Goal: Task Accomplishment & Management: Manage account settings

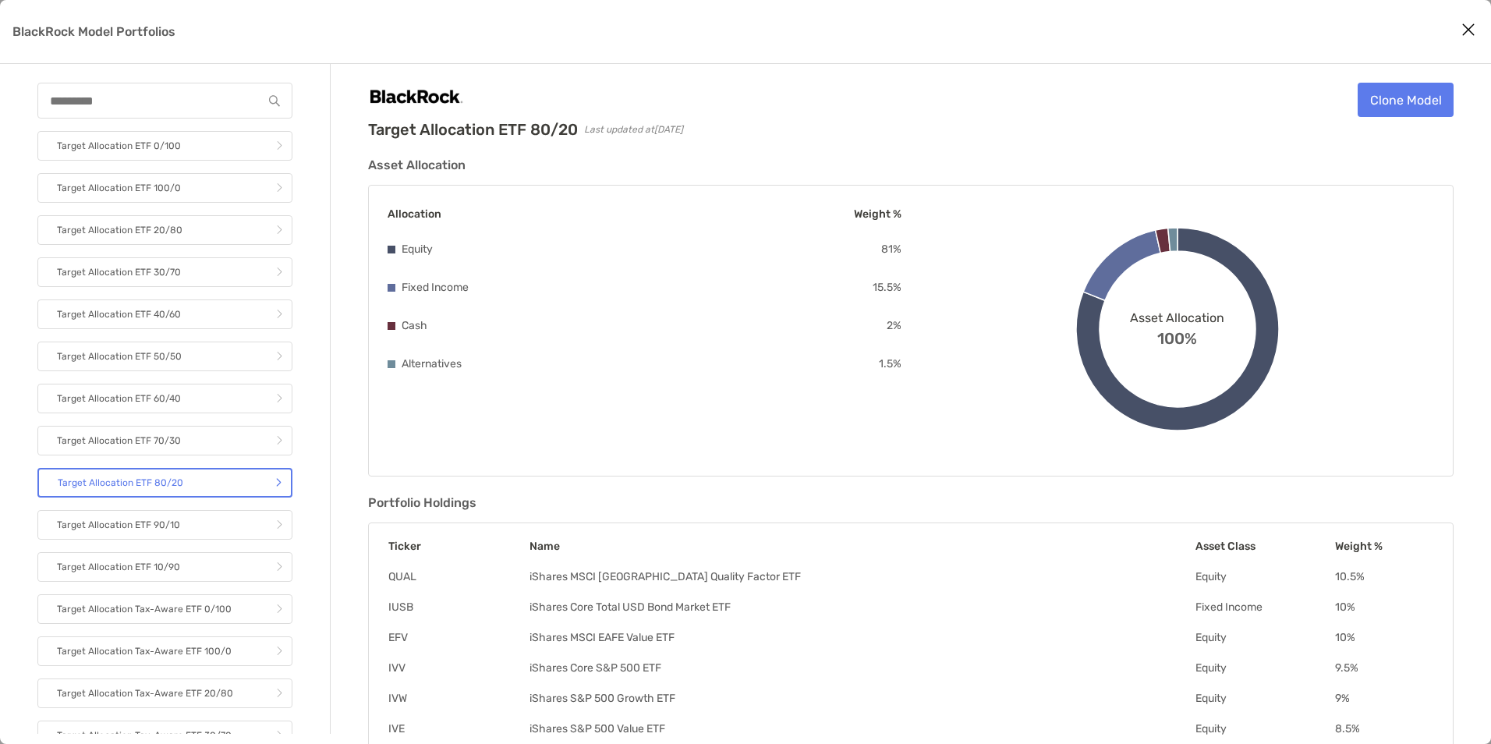
scroll to position [3, 0]
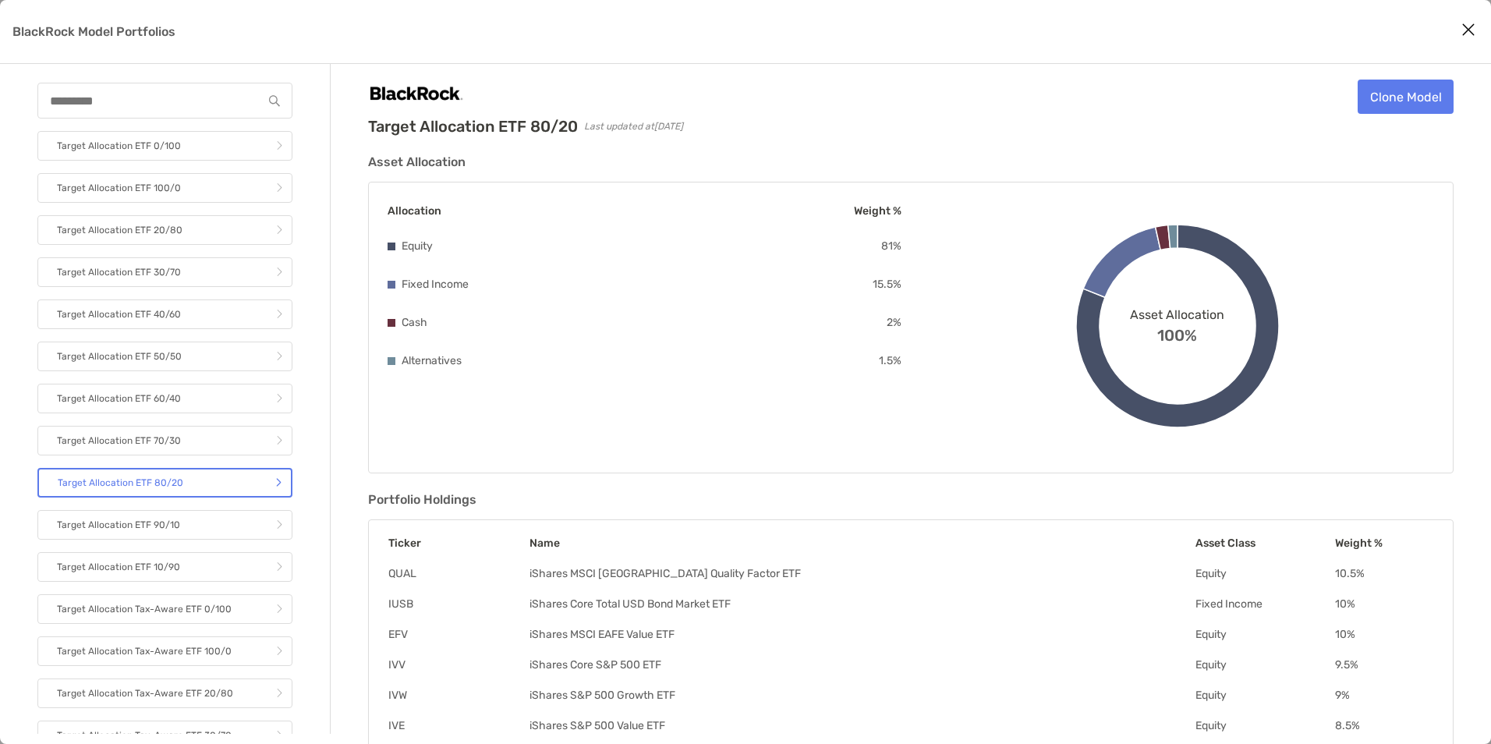
click at [1462, 29] on icon "Close modal" at bounding box center [1469, 29] width 14 height 19
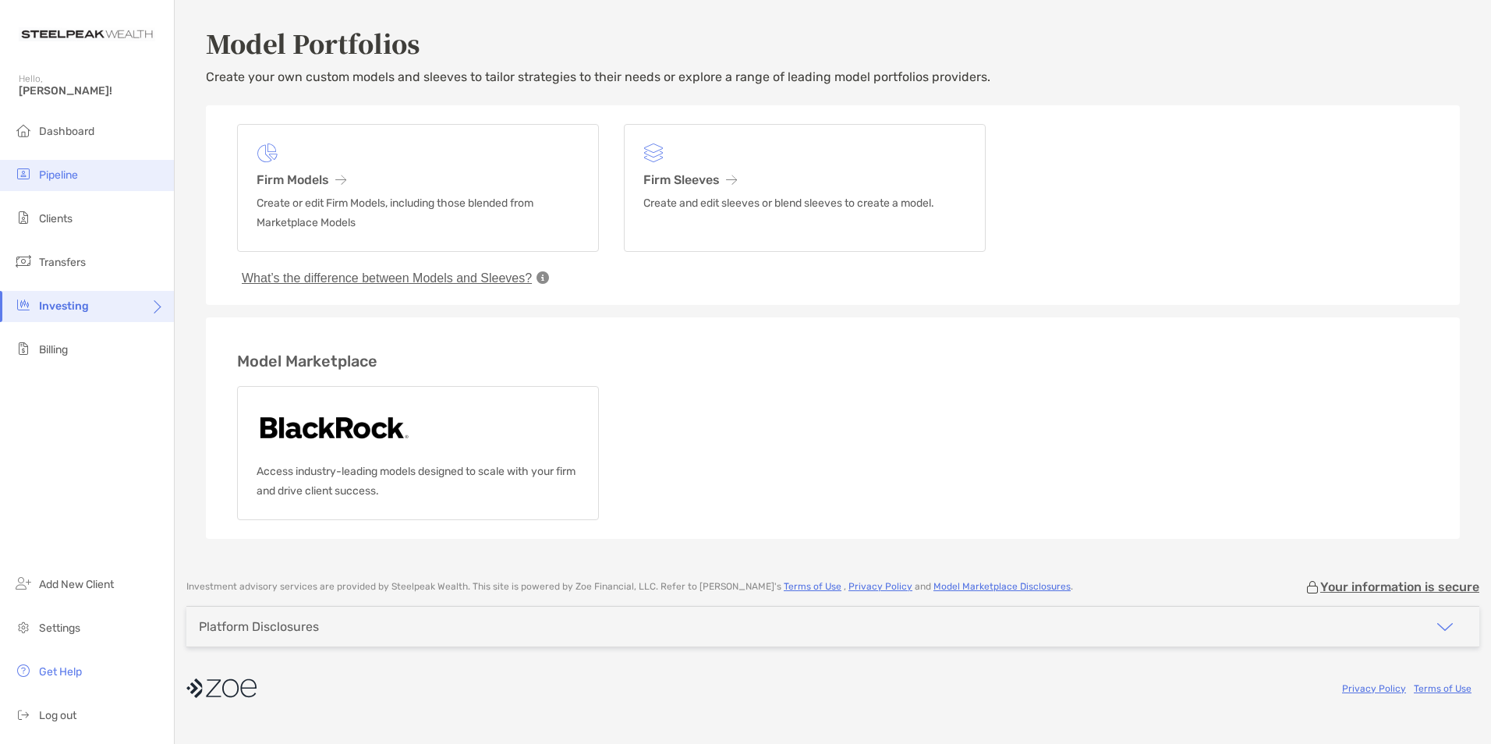
click at [105, 172] on li "Pipeline" at bounding box center [87, 175] width 174 height 31
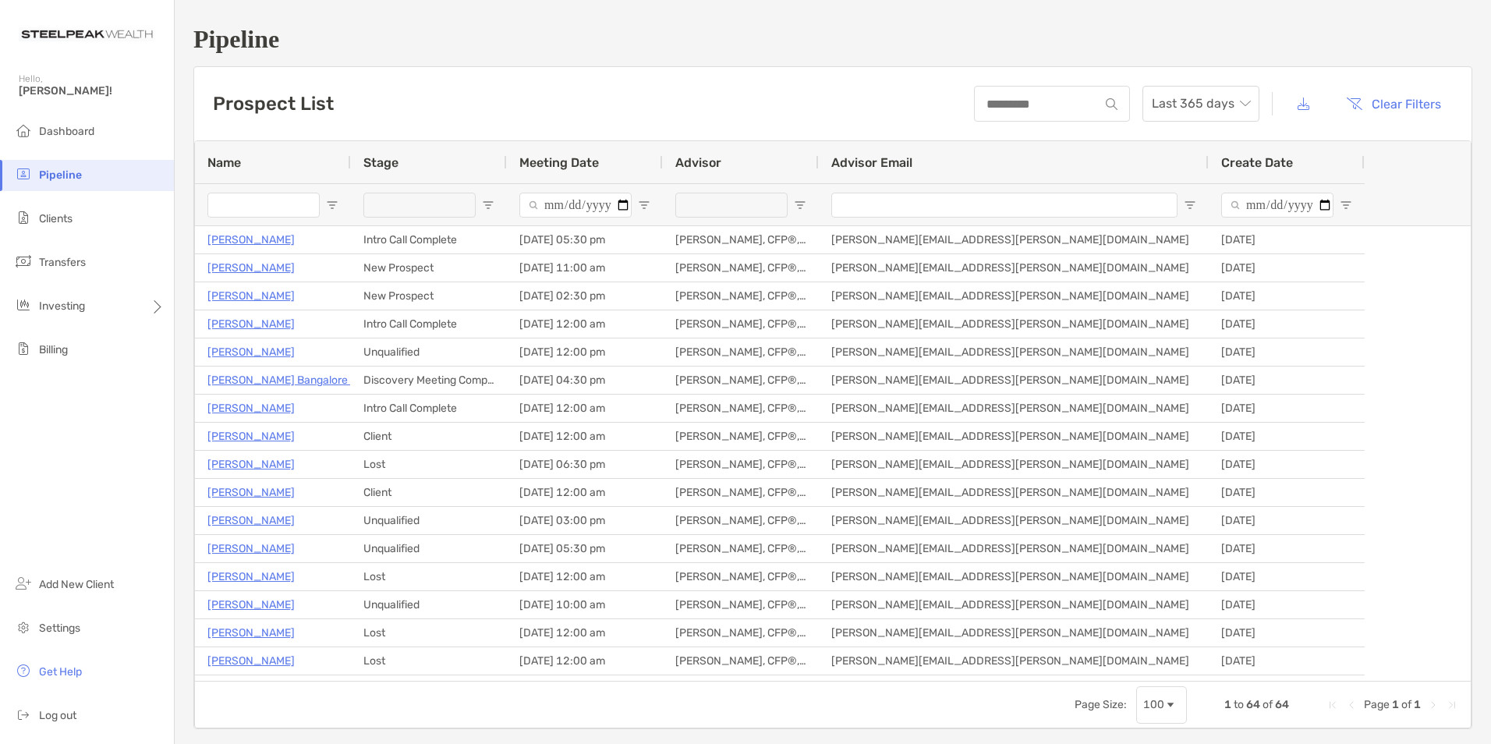
type input "**********"
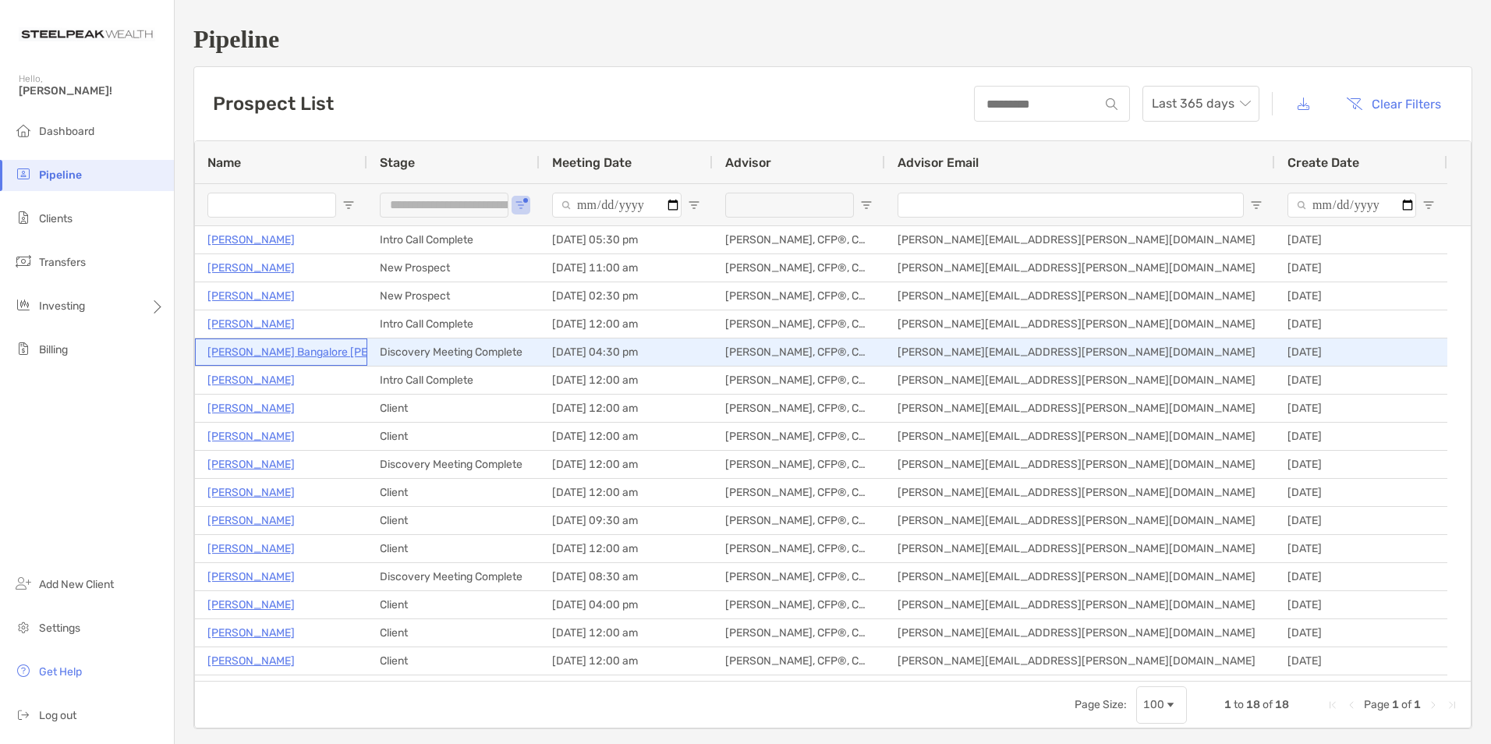
click at [268, 352] on p "[PERSON_NAME] Bangalore [PERSON_NAME]" at bounding box center [322, 351] width 230 height 19
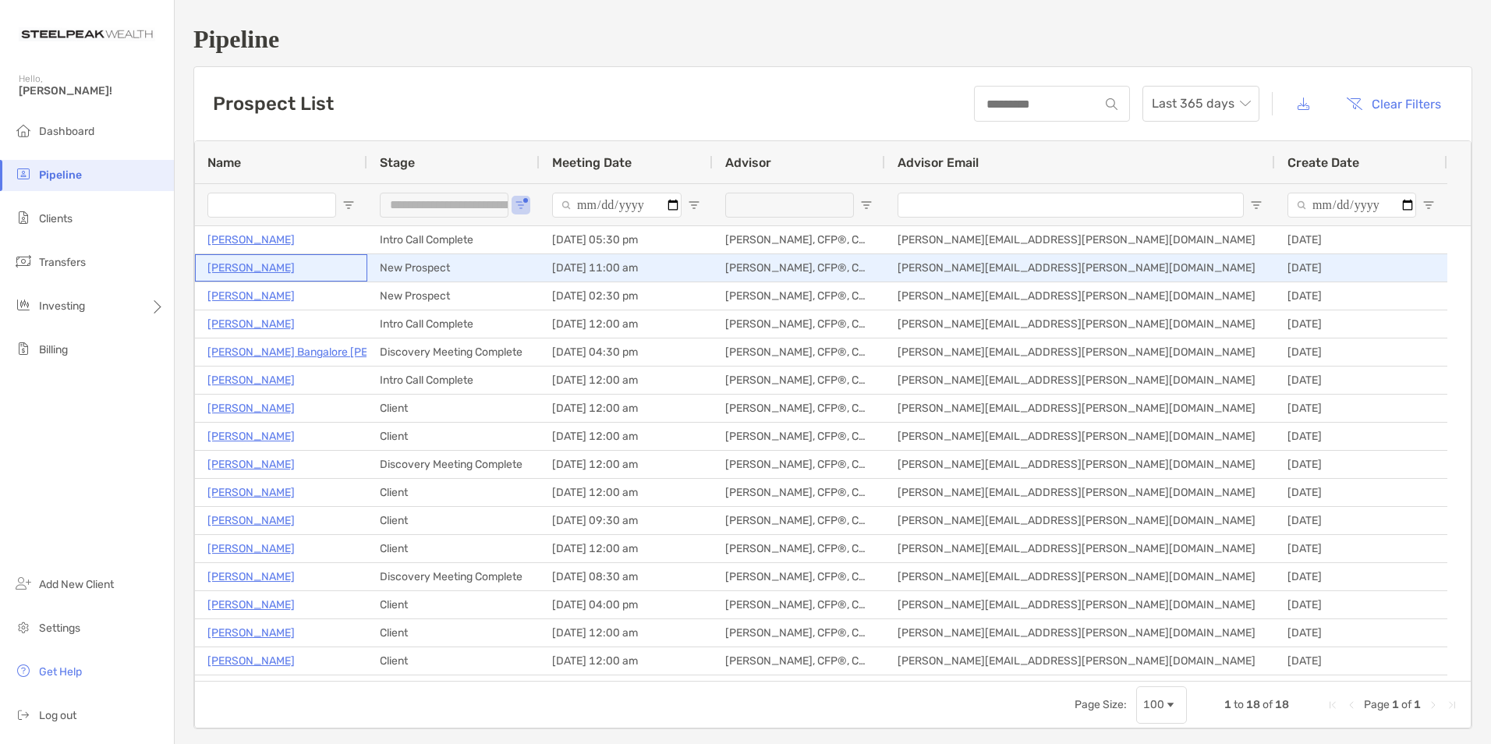
click at [242, 267] on p "[PERSON_NAME]" at bounding box center [250, 267] width 87 height 19
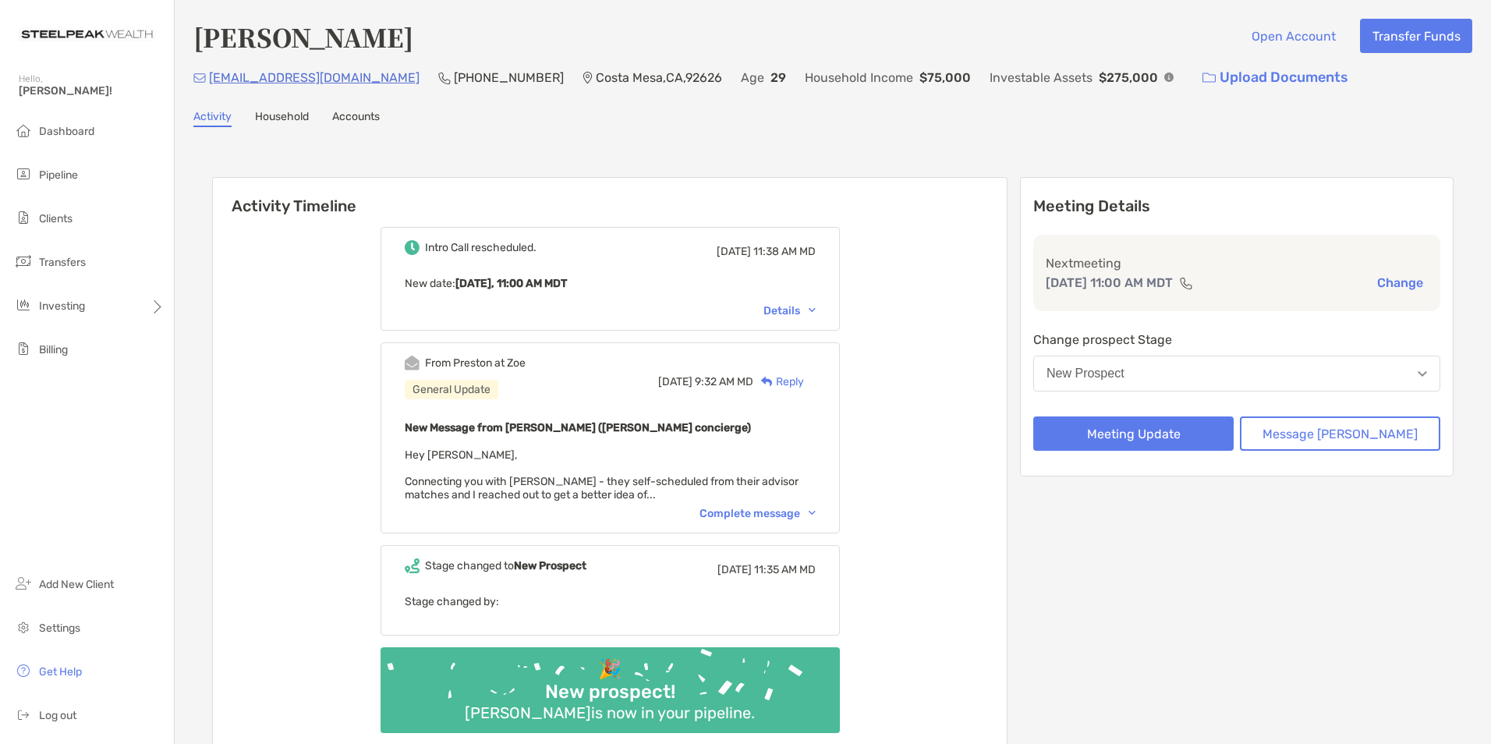
click at [816, 516] on div "Complete message" at bounding box center [758, 513] width 116 height 13
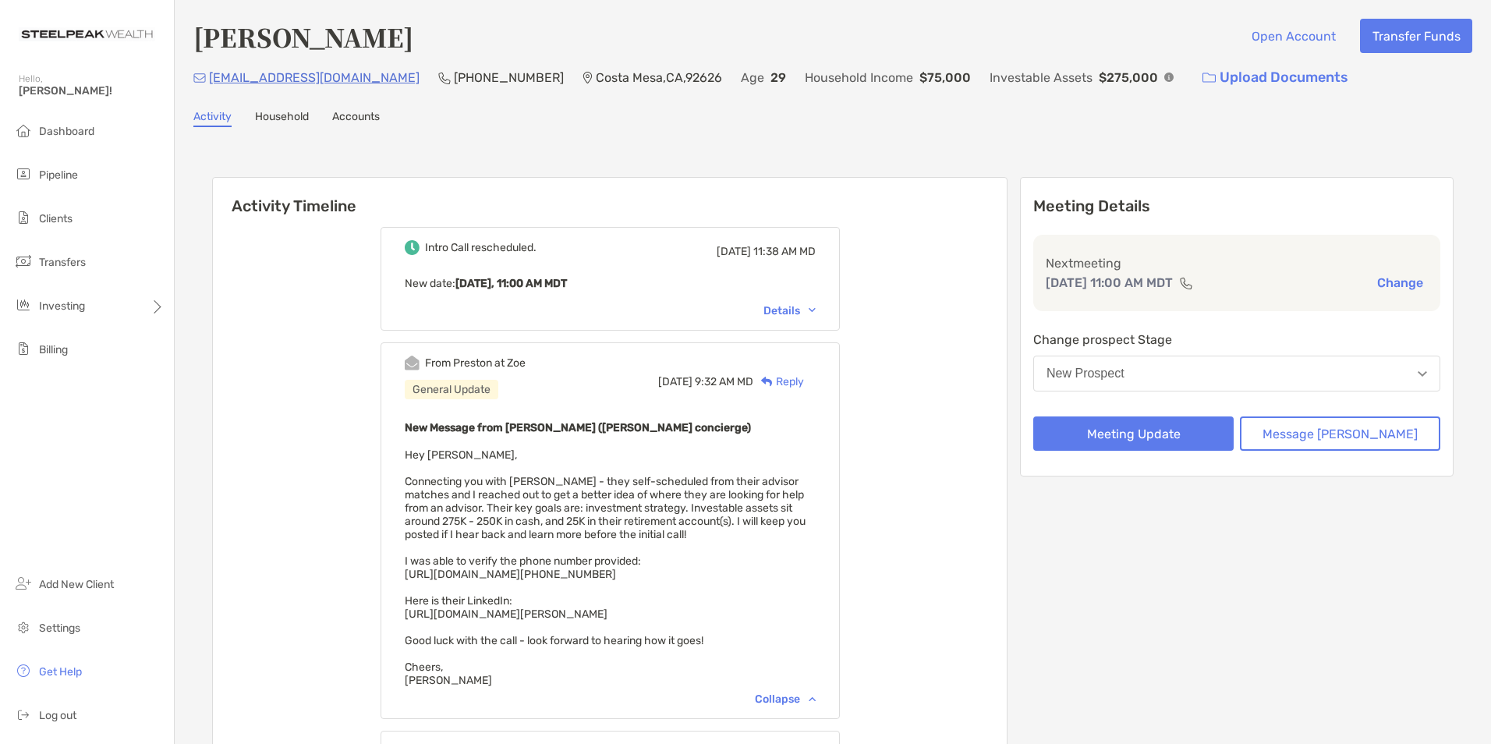
click at [627, 529] on span "Hey [PERSON_NAME], Connecting you with [PERSON_NAME] - they self-scheduled from…" at bounding box center [605, 567] width 401 height 239
drag, startPoint x: 209, startPoint y: 76, endPoint x: 360, endPoint y: 80, distance: 151.3
click at [360, 80] on div "[EMAIL_ADDRESS][DOMAIN_NAME] (510) 712-[GEOGRAPHIC_DATA] Age [DEMOGRAPHIC_DATA]…" at bounding box center [832, 78] width 1279 height 34
copy p "[EMAIL_ADDRESS][DOMAIN_NAME]"
click at [1219, 379] on button "New Prospect" at bounding box center [1236, 374] width 407 height 36
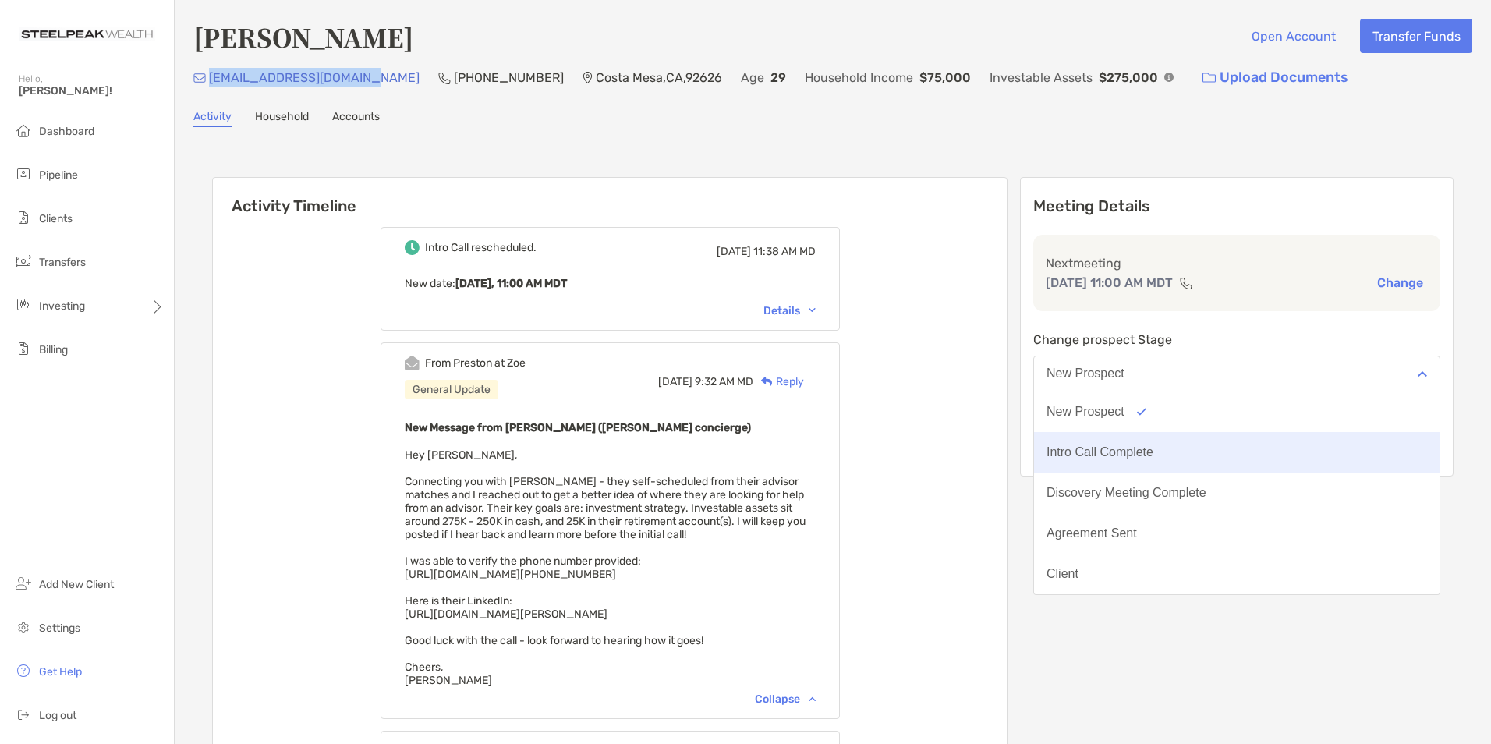
click at [1213, 451] on button "Intro Call Complete" at bounding box center [1237, 452] width 406 height 41
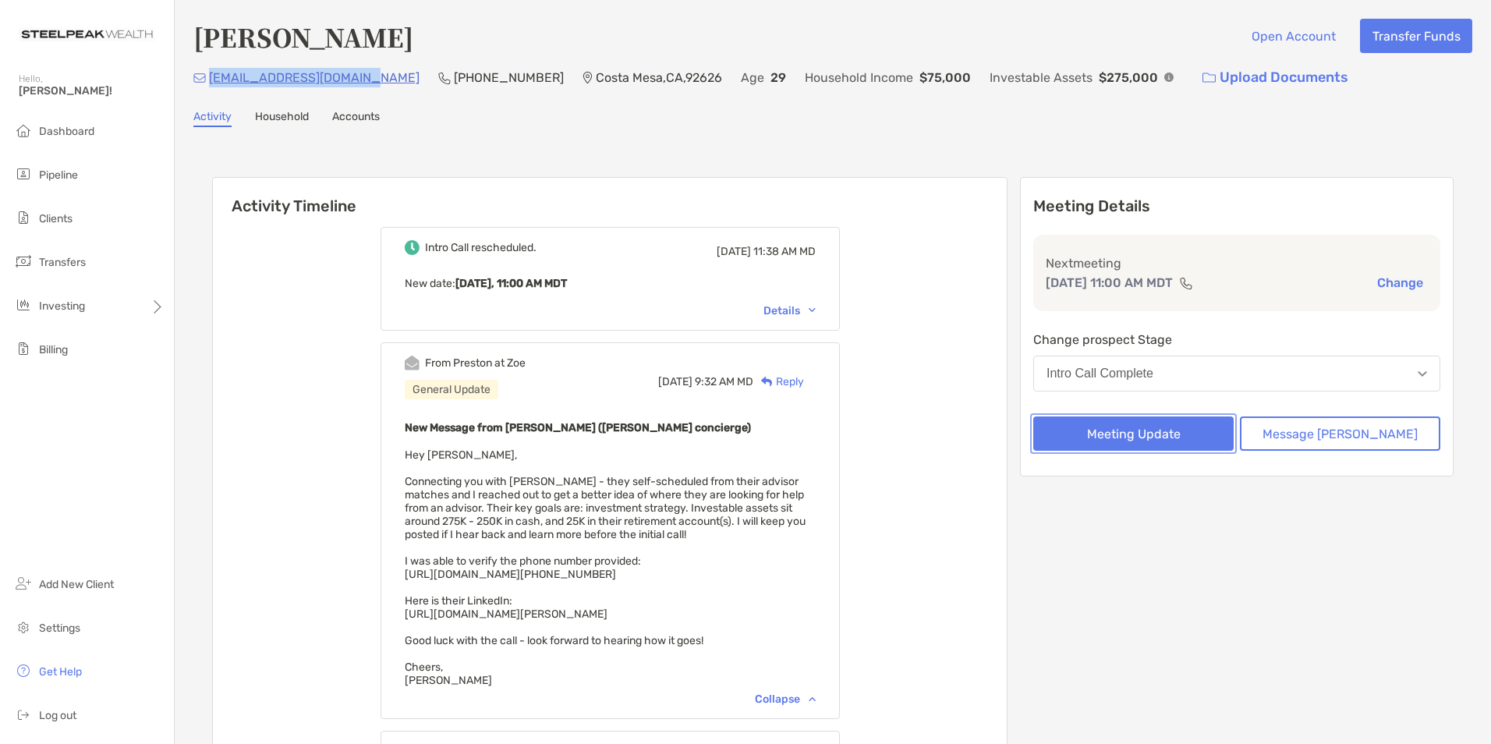
click at [1209, 427] on button "Meeting Update" at bounding box center [1133, 433] width 200 height 34
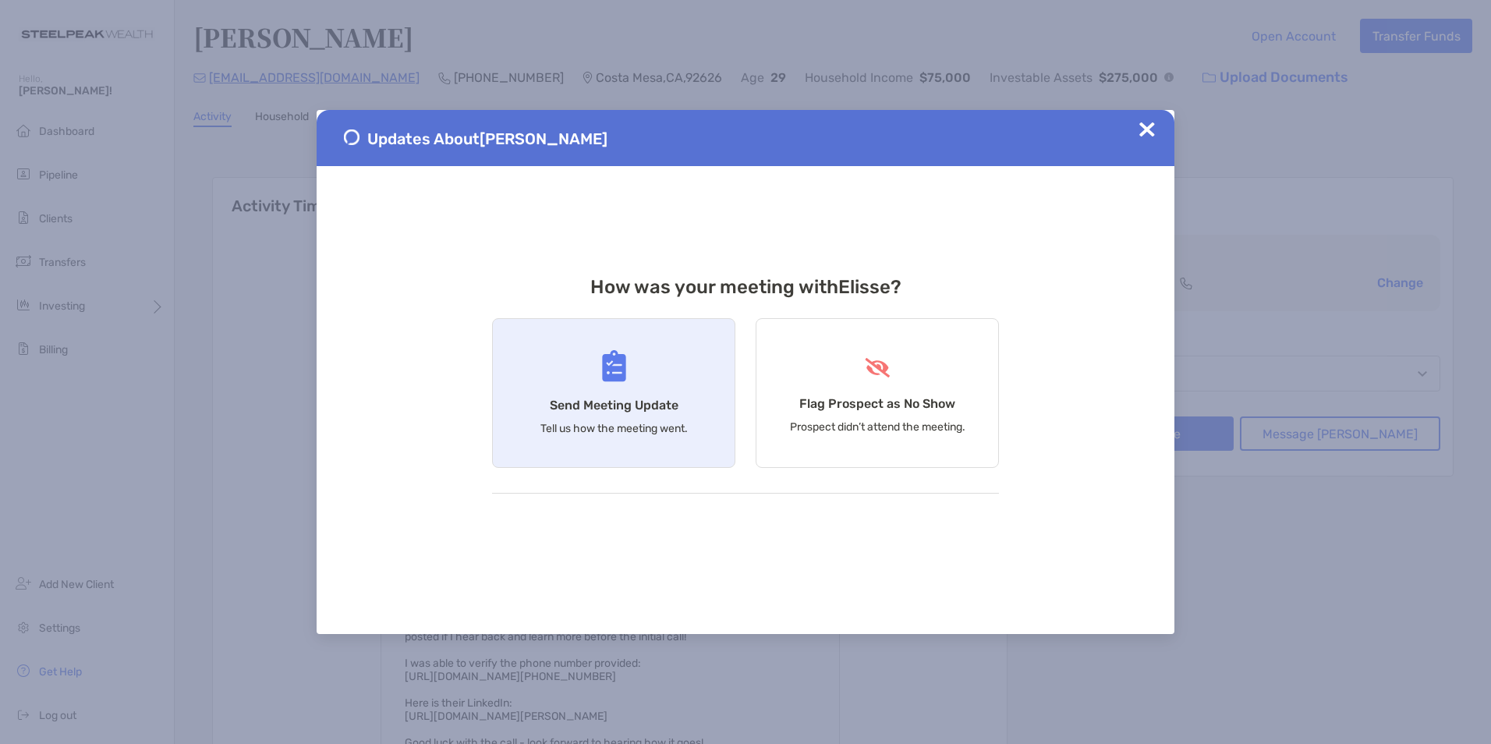
click at [644, 407] on h4 "Send Meeting Update" at bounding box center [614, 405] width 129 height 15
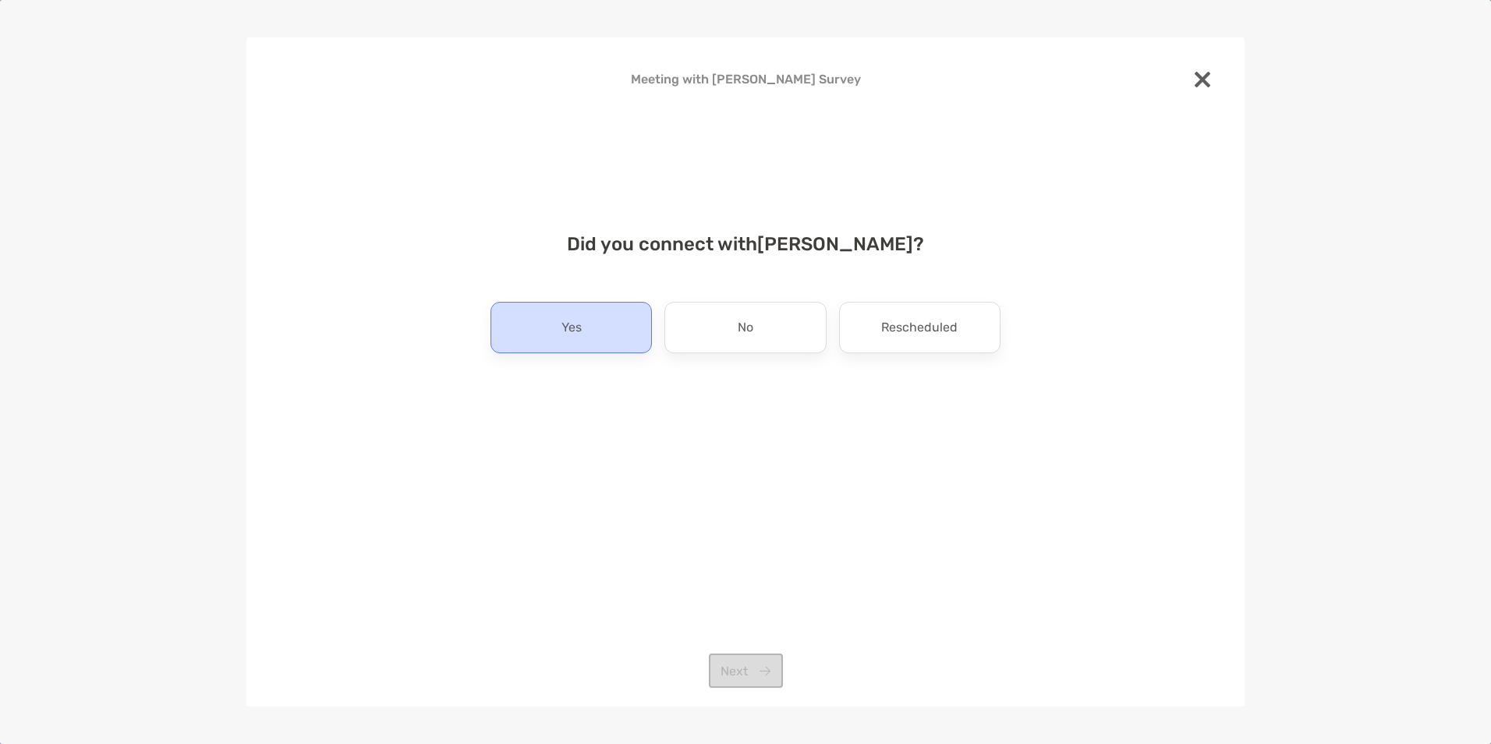
click at [562, 317] on p "Yes" at bounding box center [572, 327] width 20 height 25
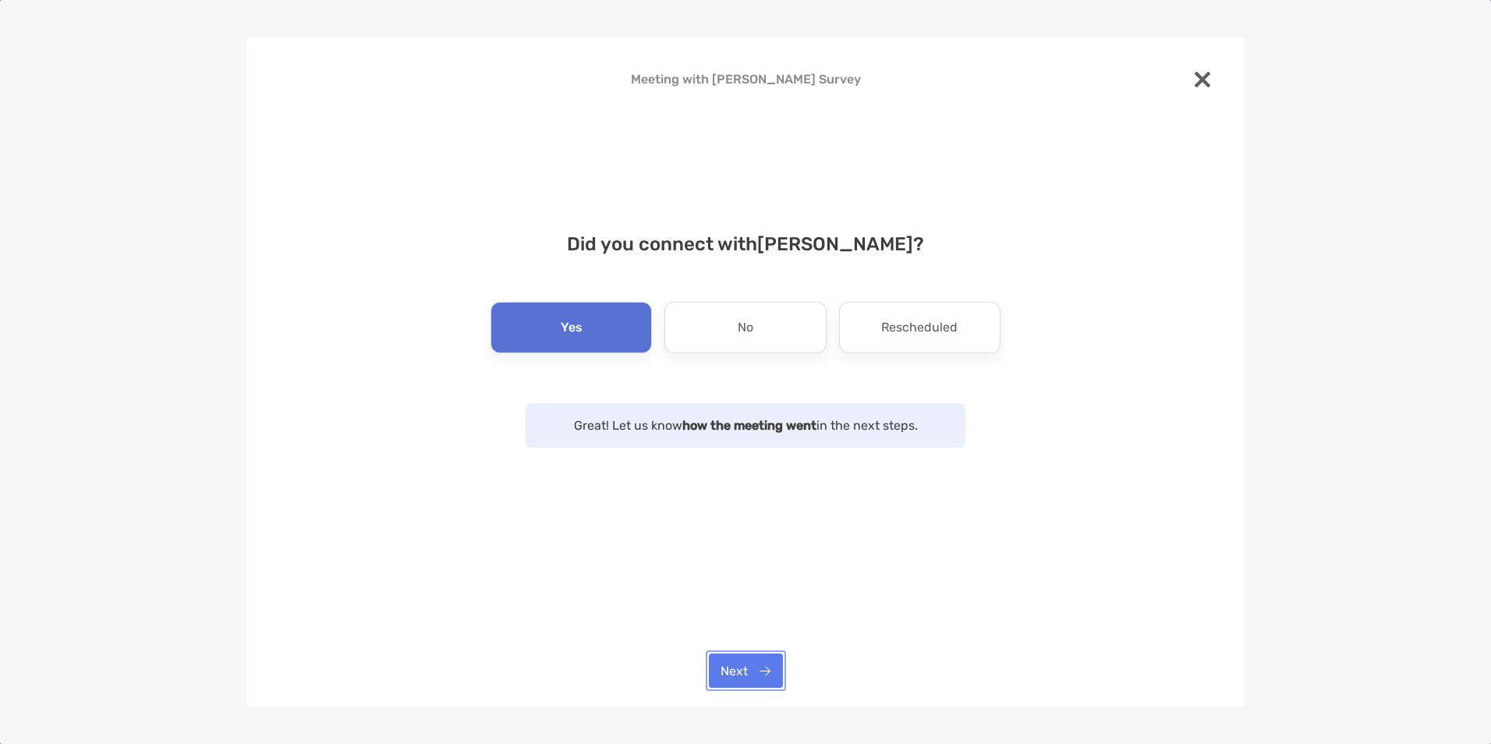
click at [752, 670] on button "Next" at bounding box center [746, 671] width 74 height 34
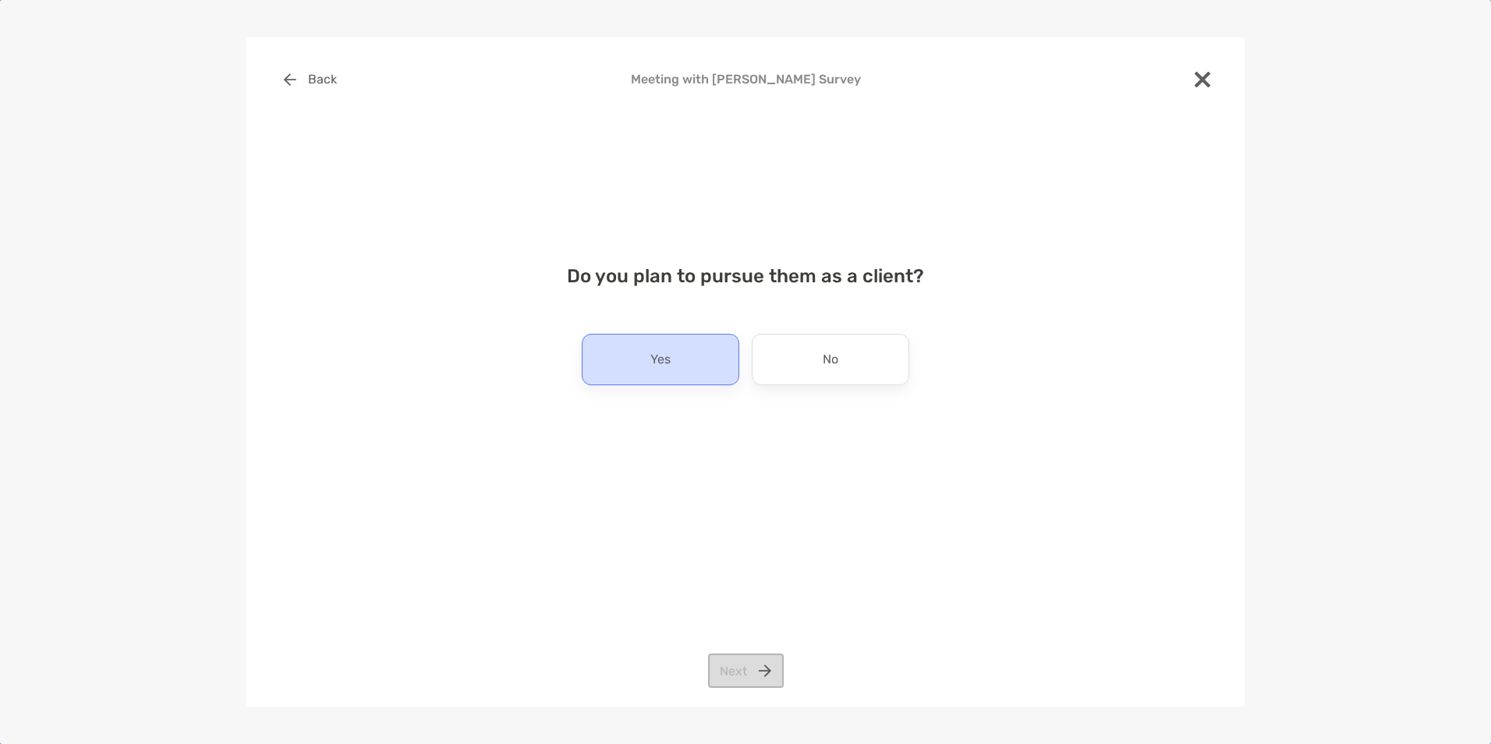
click at [710, 356] on div "Yes" at bounding box center [661, 359] width 158 height 51
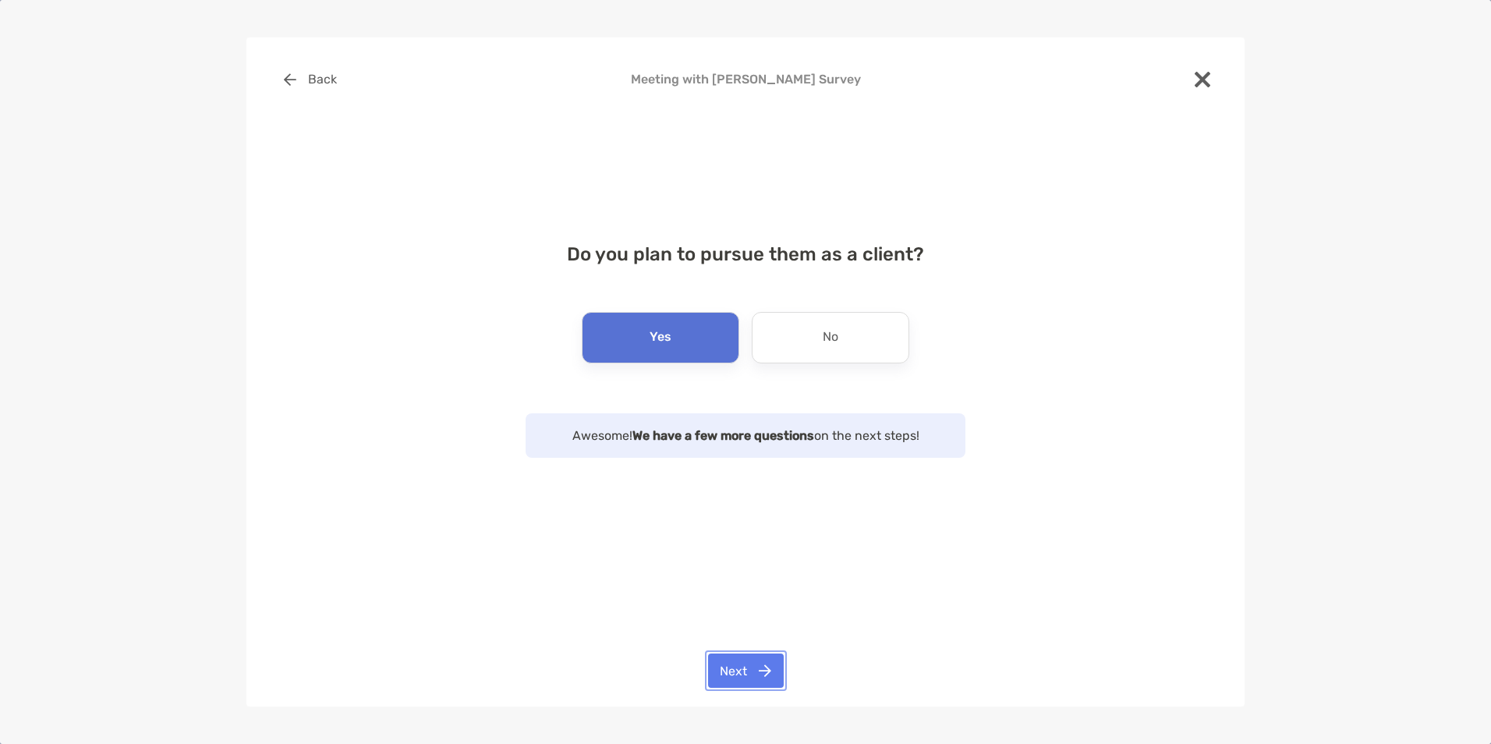
click at [732, 675] on button "Next" at bounding box center [746, 671] width 76 height 34
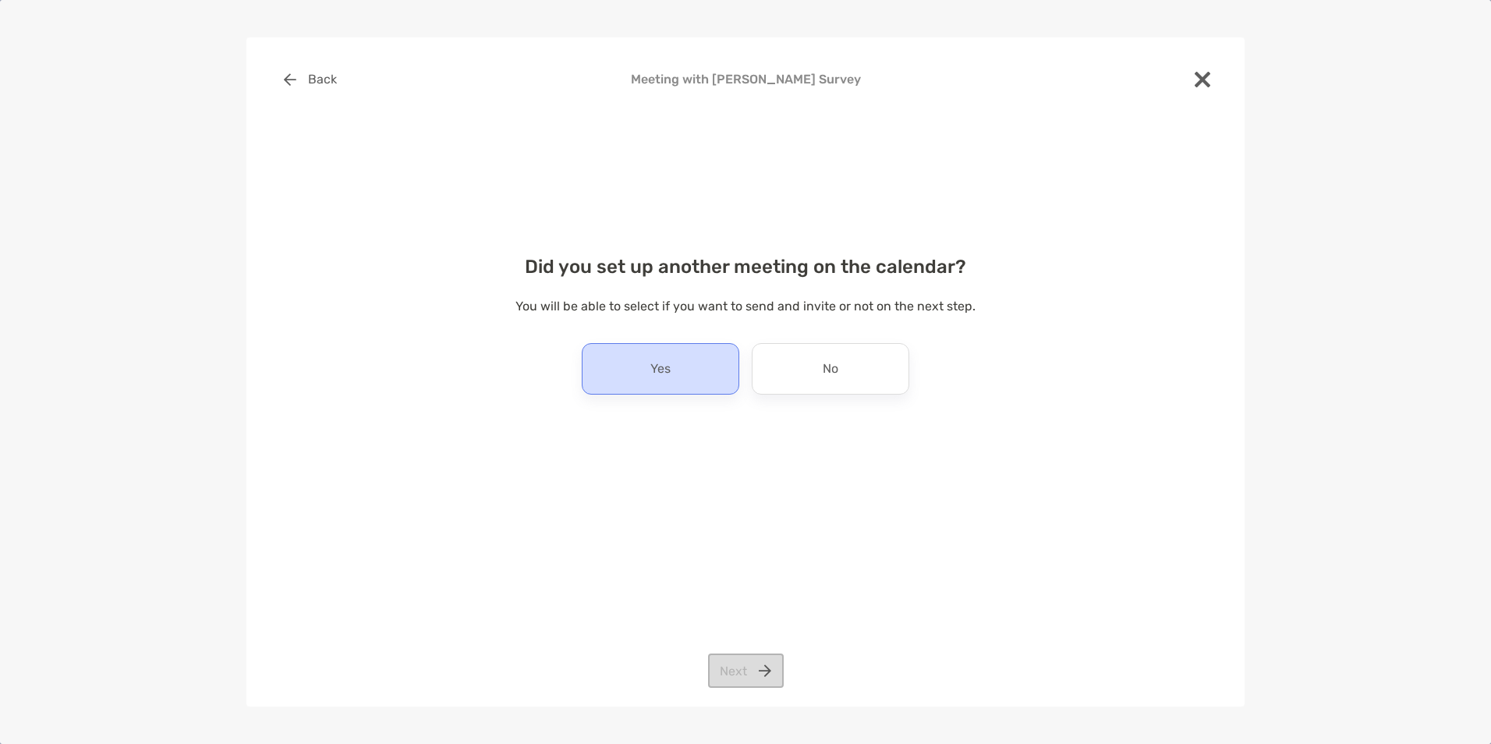
click at [690, 344] on div "Yes" at bounding box center [661, 368] width 158 height 51
click at [745, 661] on button "Next" at bounding box center [746, 671] width 76 height 34
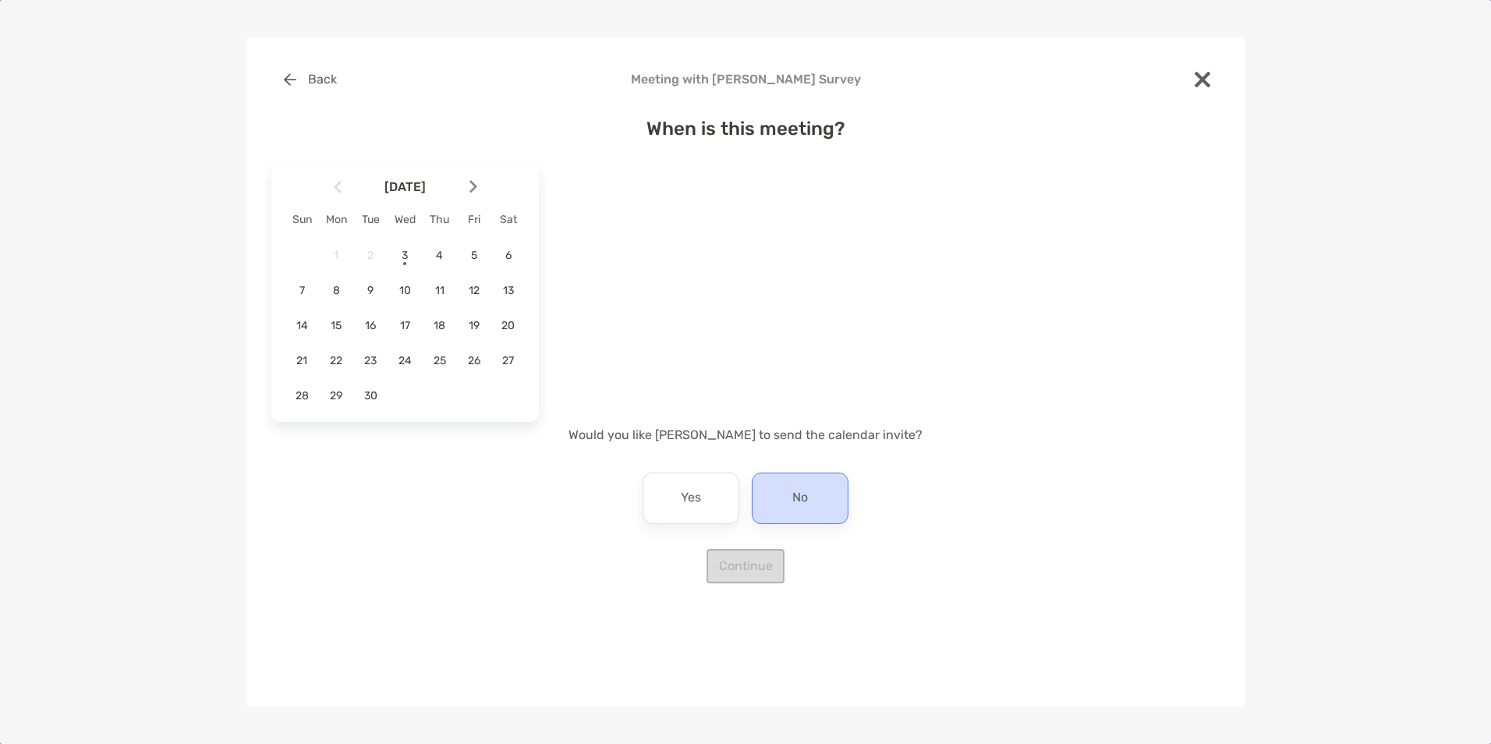
click at [795, 495] on p "No" at bounding box center [800, 498] width 16 height 25
click at [399, 292] on span "10" at bounding box center [405, 290] width 27 height 13
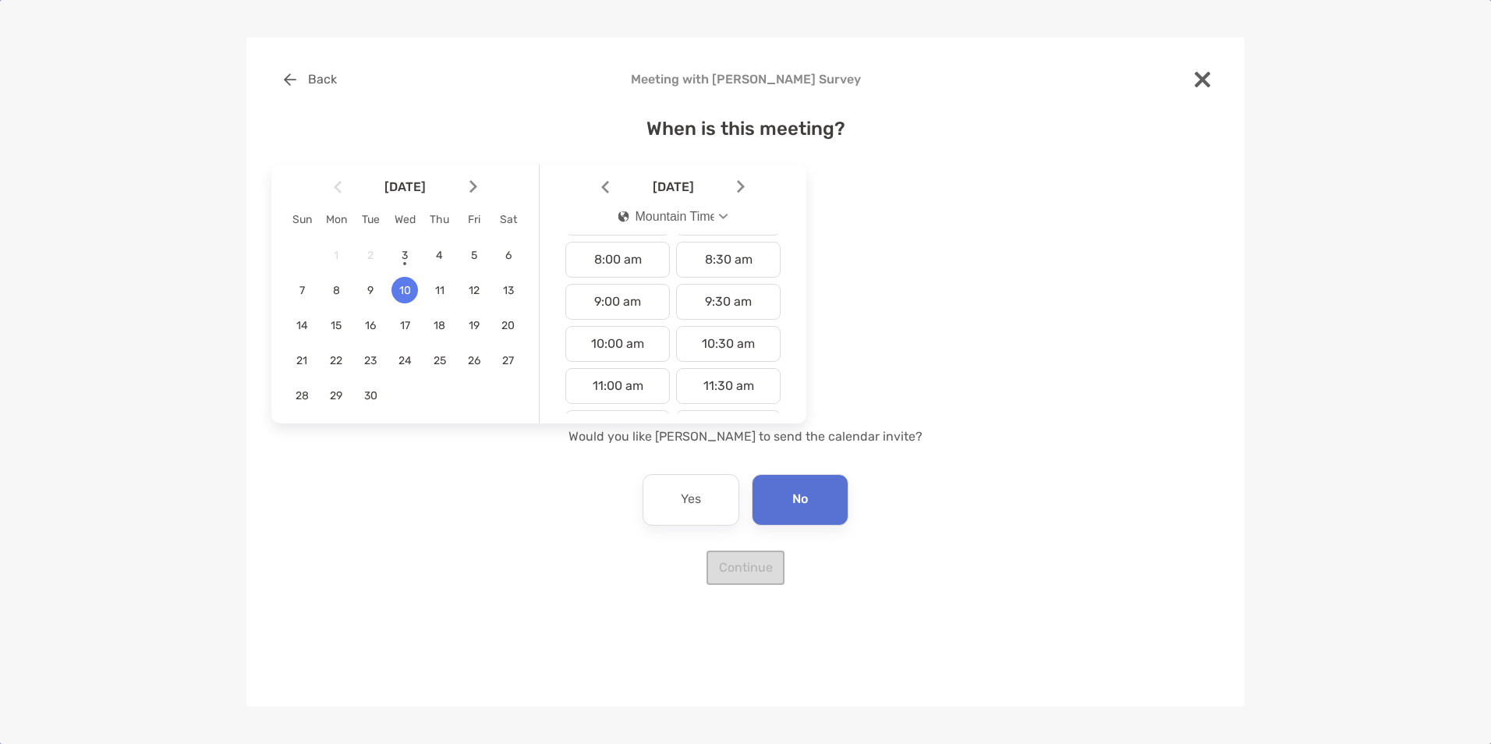
scroll to position [343, 0]
click at [603, 367] on div "11:00 am" at bounding box center [617, 372] width 105 height 36
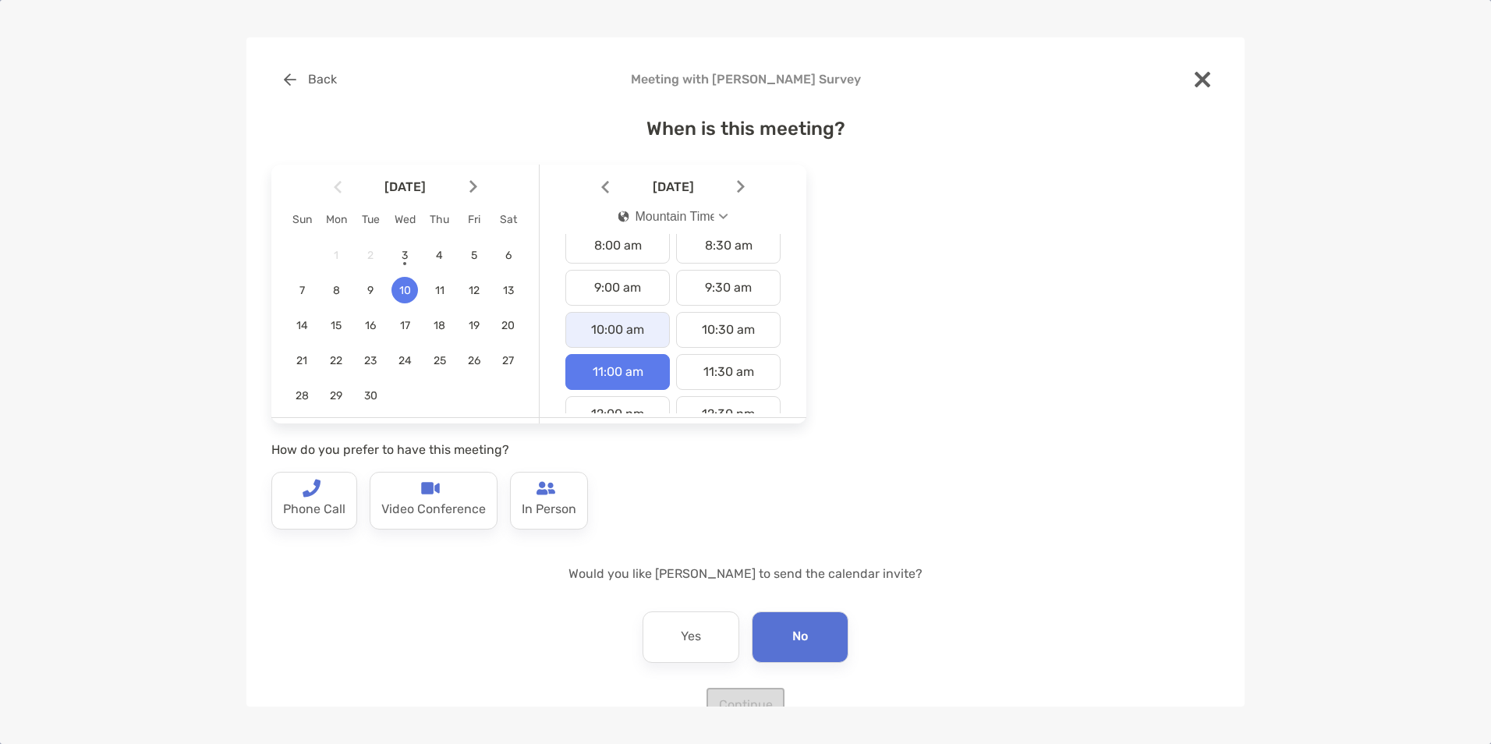
click at [640, 319] on div "10:00 am" at bounding box center [617, 330] width 105 height 36
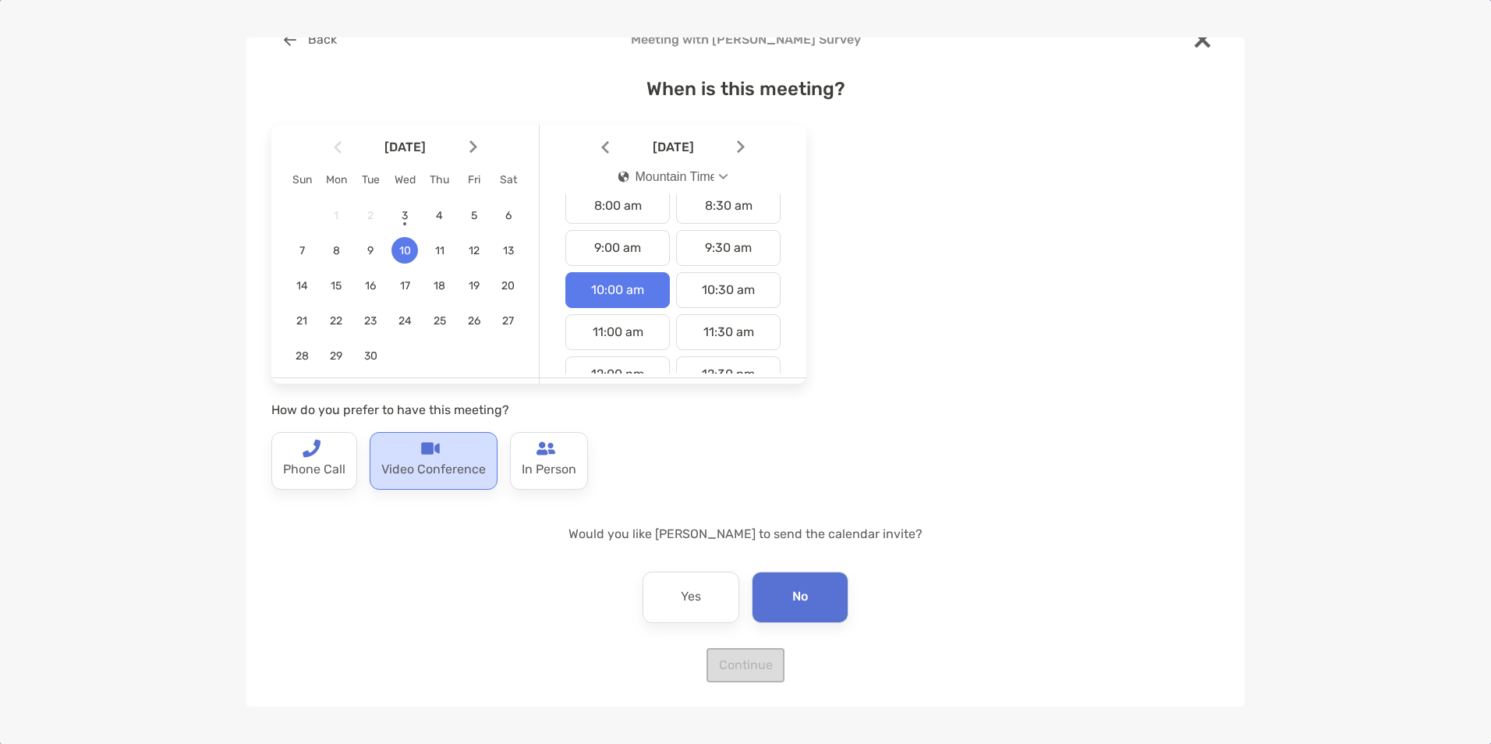
click at [419, 460] on p "Video Conference" at bounding box center [433, 470] width 105 height 25
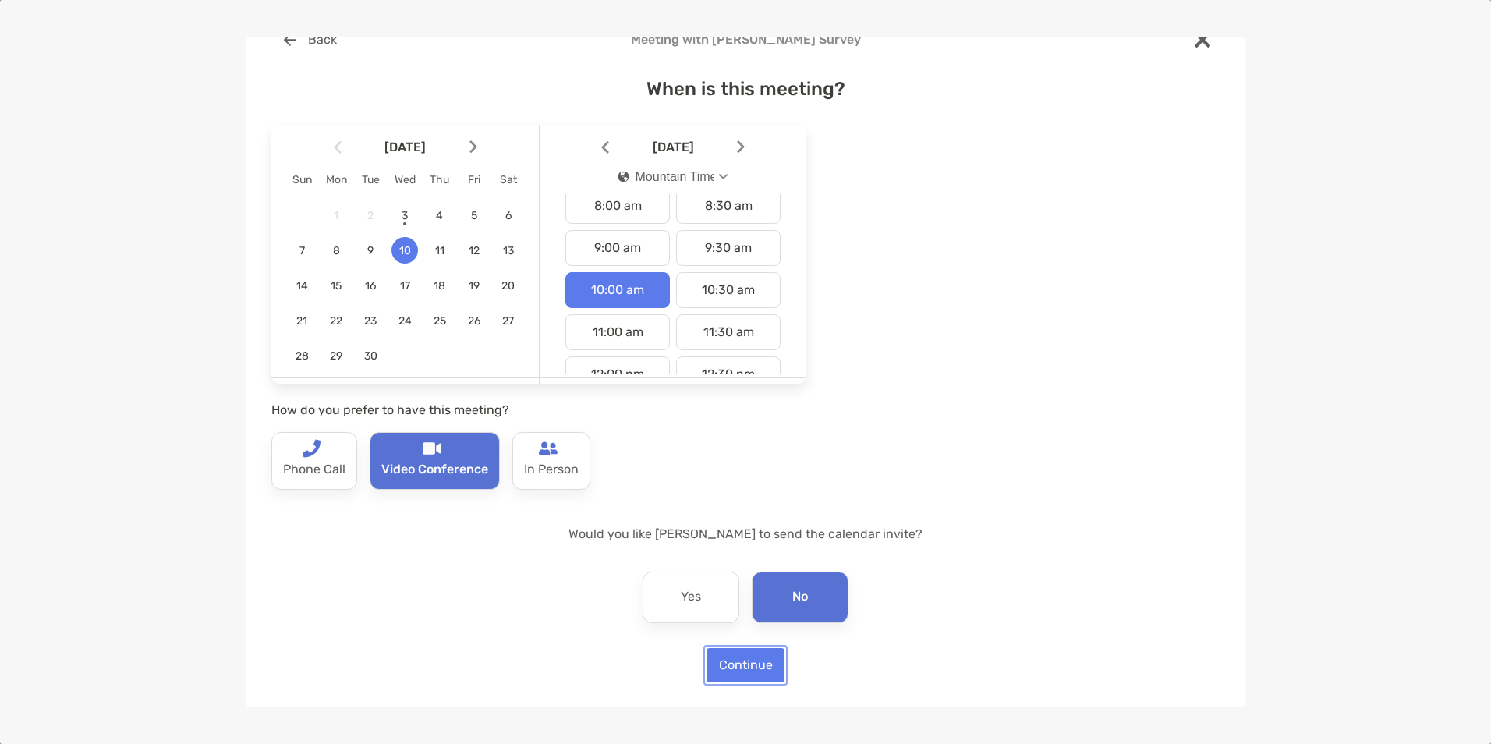
click at [733, 667] on button "Continue" at bounding box center [746, 665] width 78 height 34
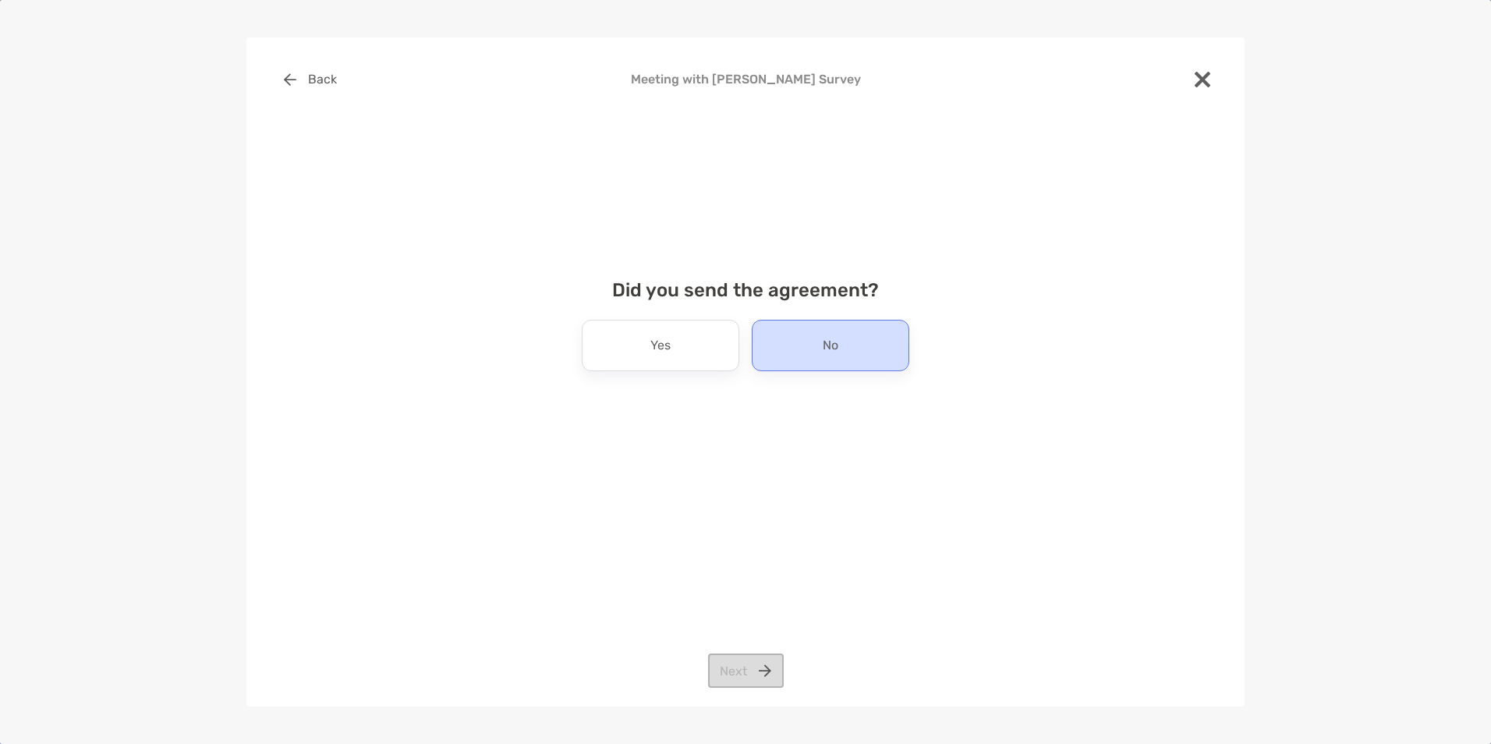
click at [815, 355] on div "No" at bounding box center [831, 345] width 158 height 51
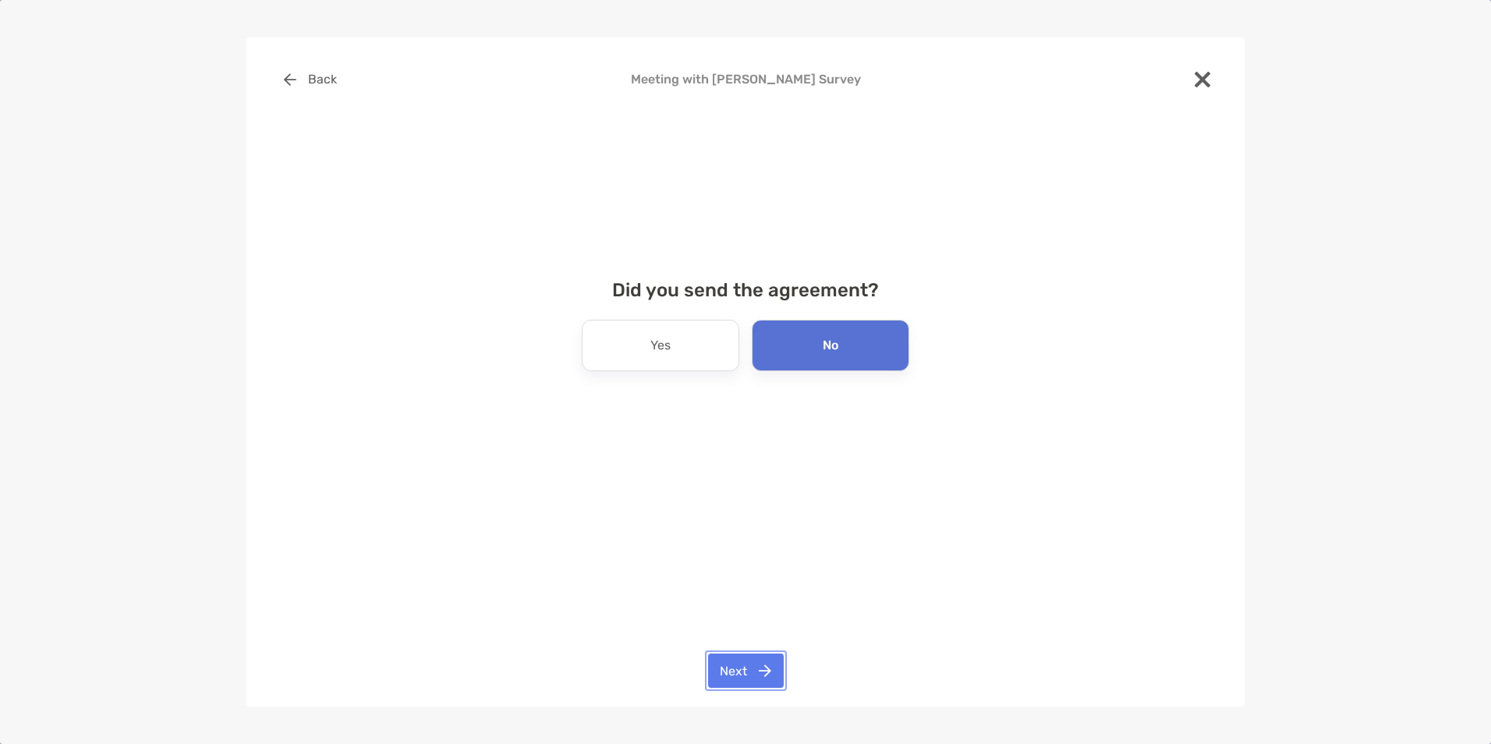
click at [729, 668] on button "Next" at bounding box center [746, 671] width 76 height 34
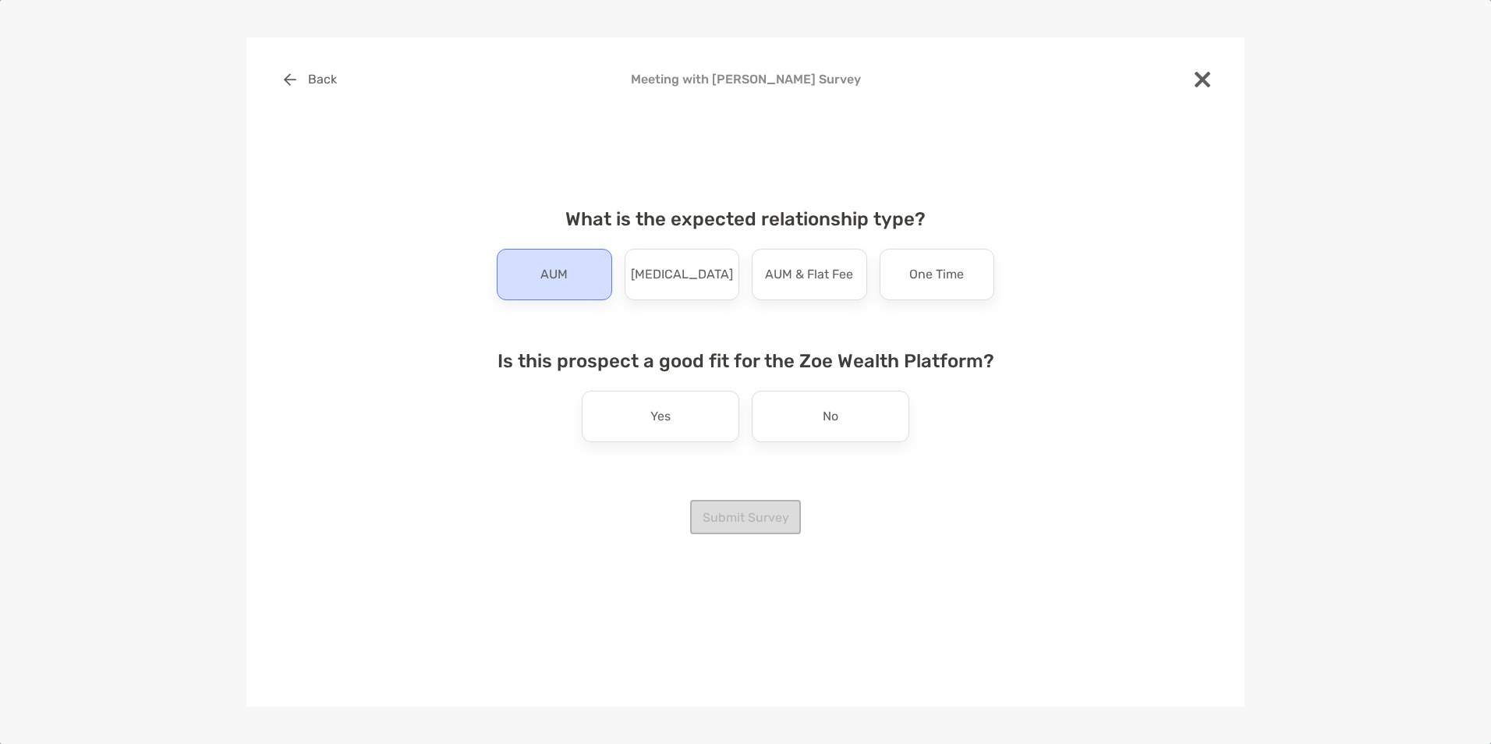
click at [559, 277] on p "AUM" at bounding box center [553, 274] width 27 height 25
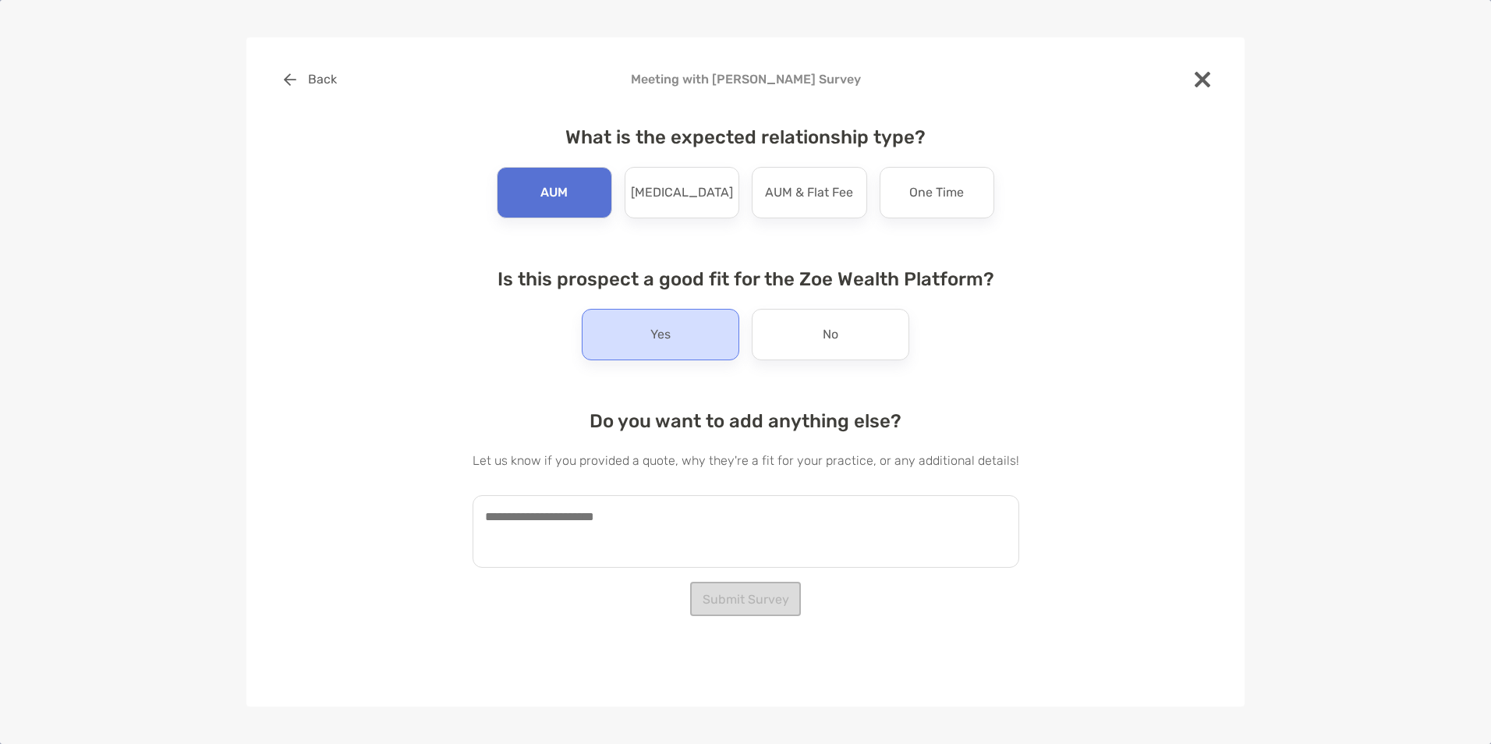
click at [651, 342] on p "Yes" at bounding box center [660, 334] width 20 height 25
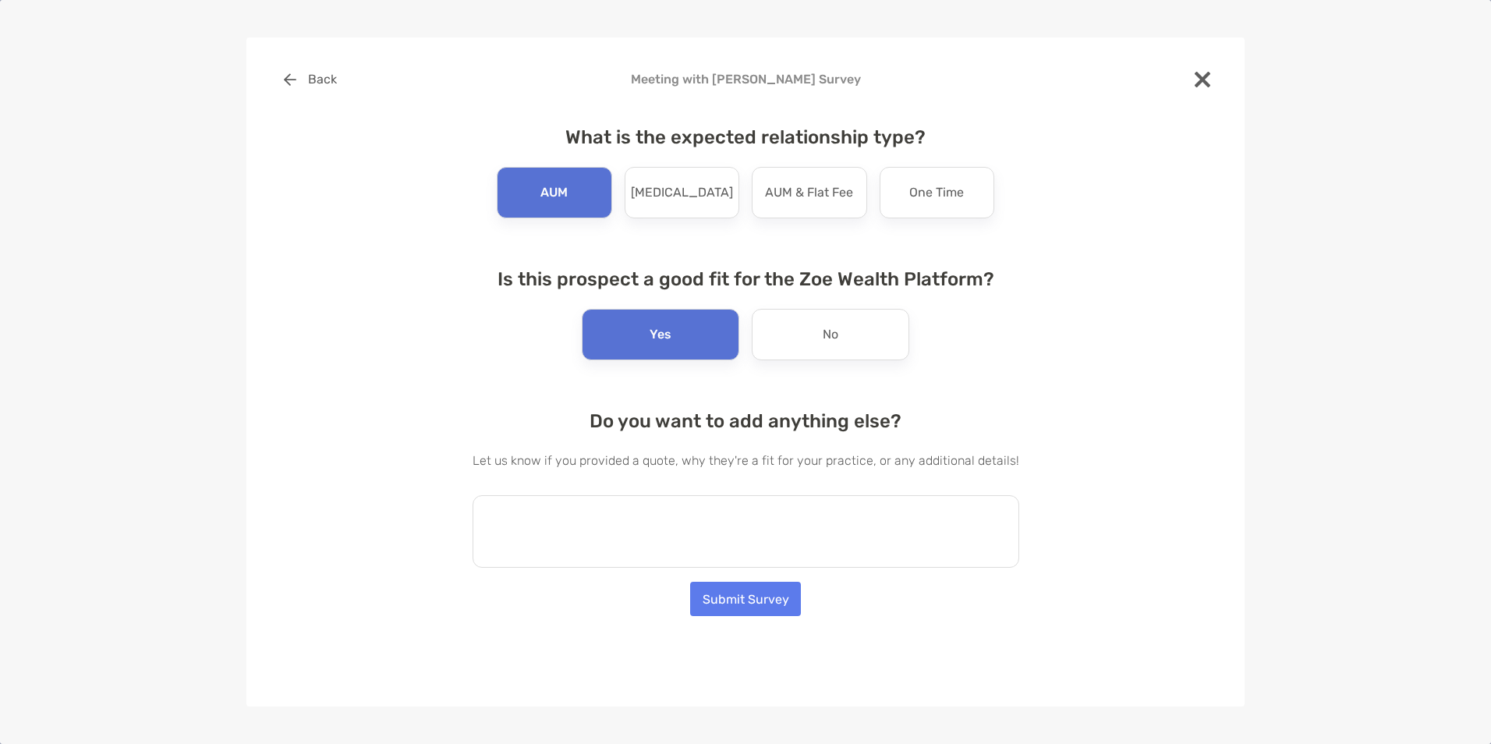
click at [682, 522] on textarea at bounding box center [746, 531] width 547 height 73
type textarea "**********"
click at [729, 608] on button "Submit Survey" at bounding box center [745, 599] width 111 height 34
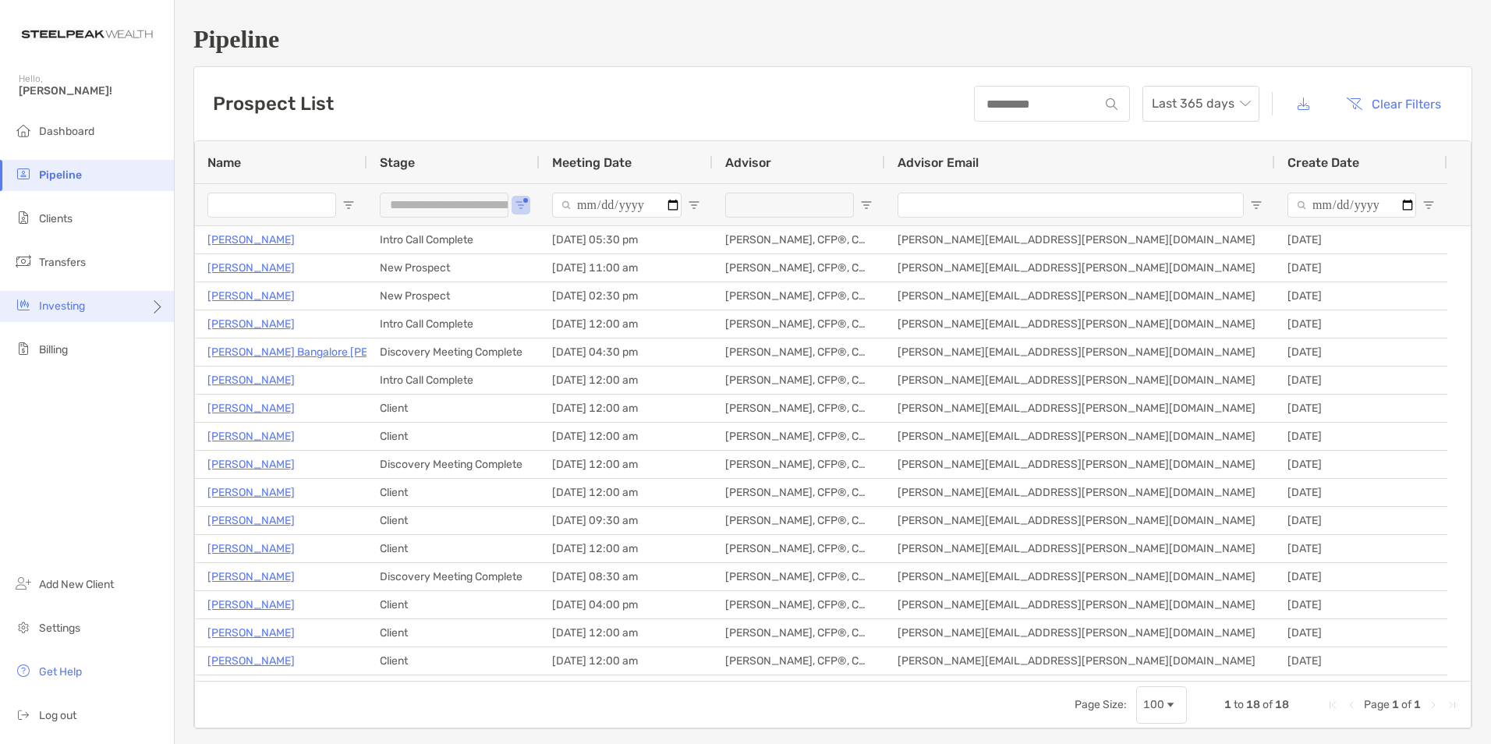
click at [51, 303] on span "Investing" at bounding box center [62, 305] width 46 height 13
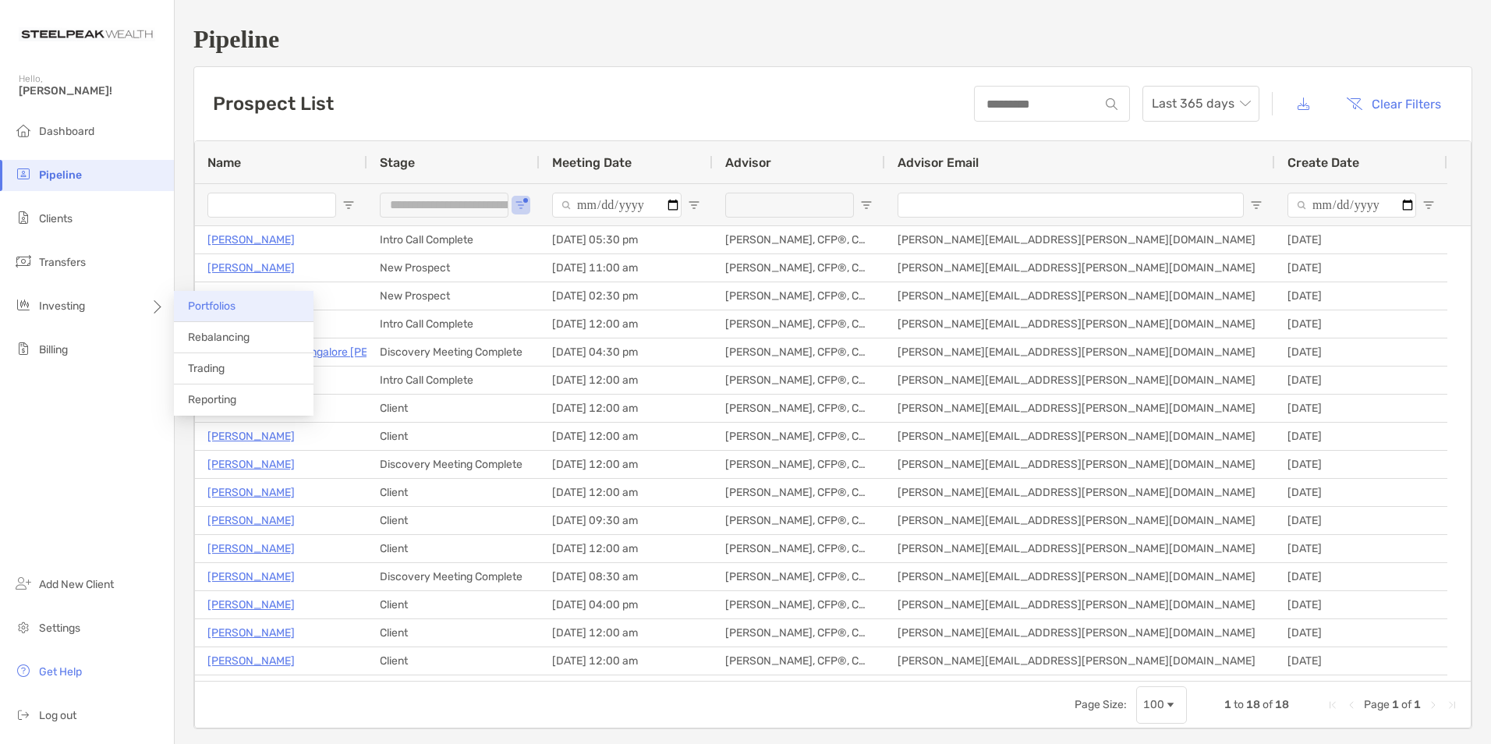
click at [175, 303] on li "Portfolios" at bounding box center [244, 306] width 140 height 31
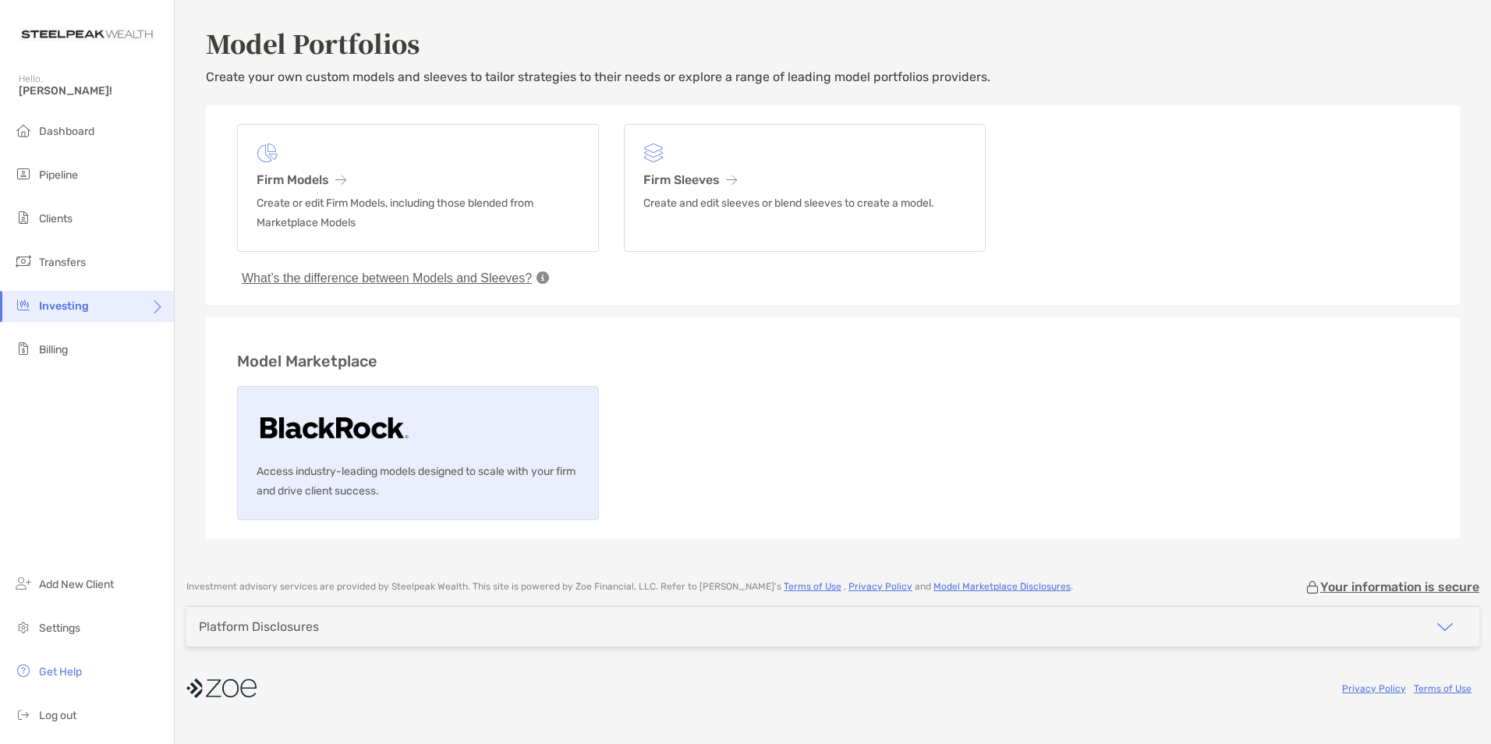
click at [479, 394] on link "Access industry-leading models designed to scale with your firm and drive clien…" at bounding box center [418, 453] width 362 height 134
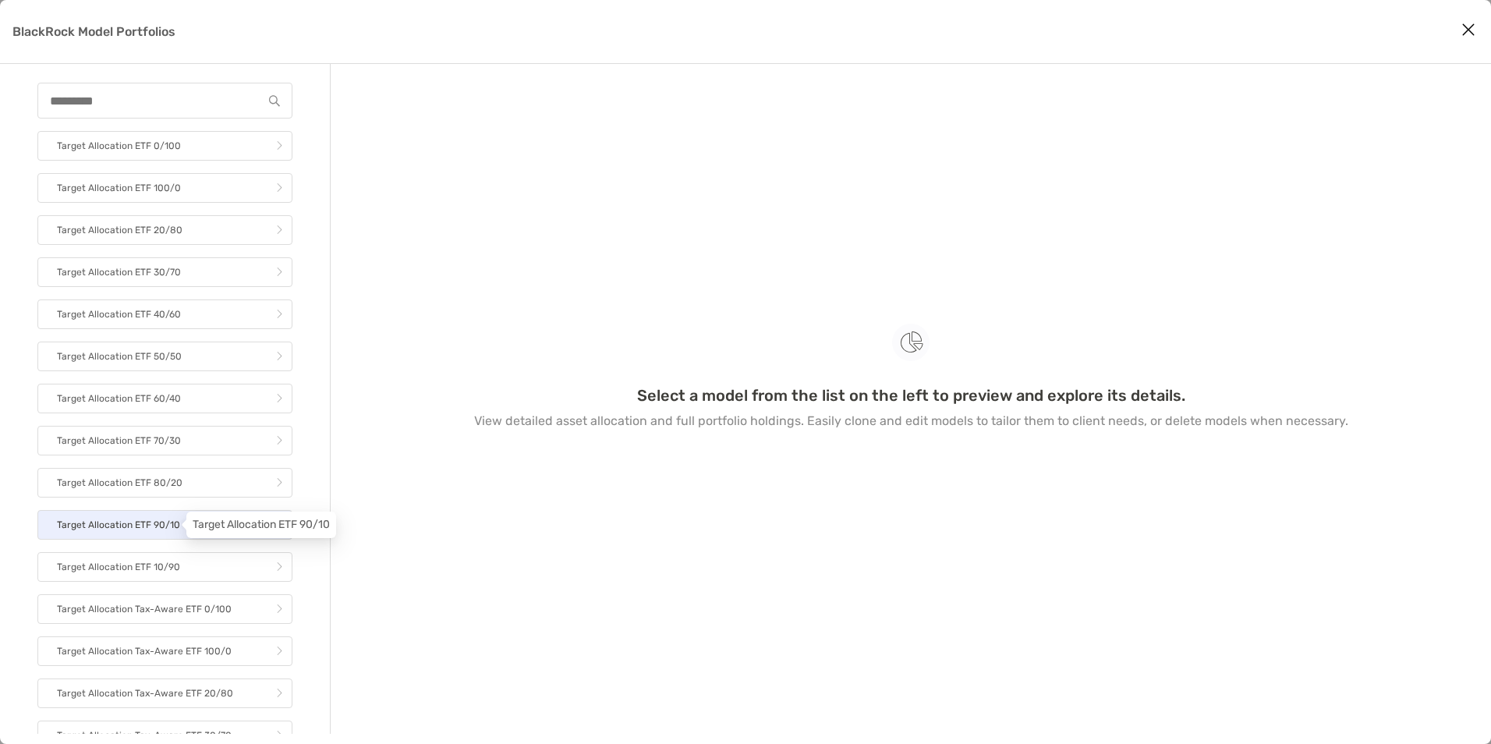
click at [144, 522] on p "Target Allocation ETF 90/10" at bounding box center [118, 525] width 123 height 19
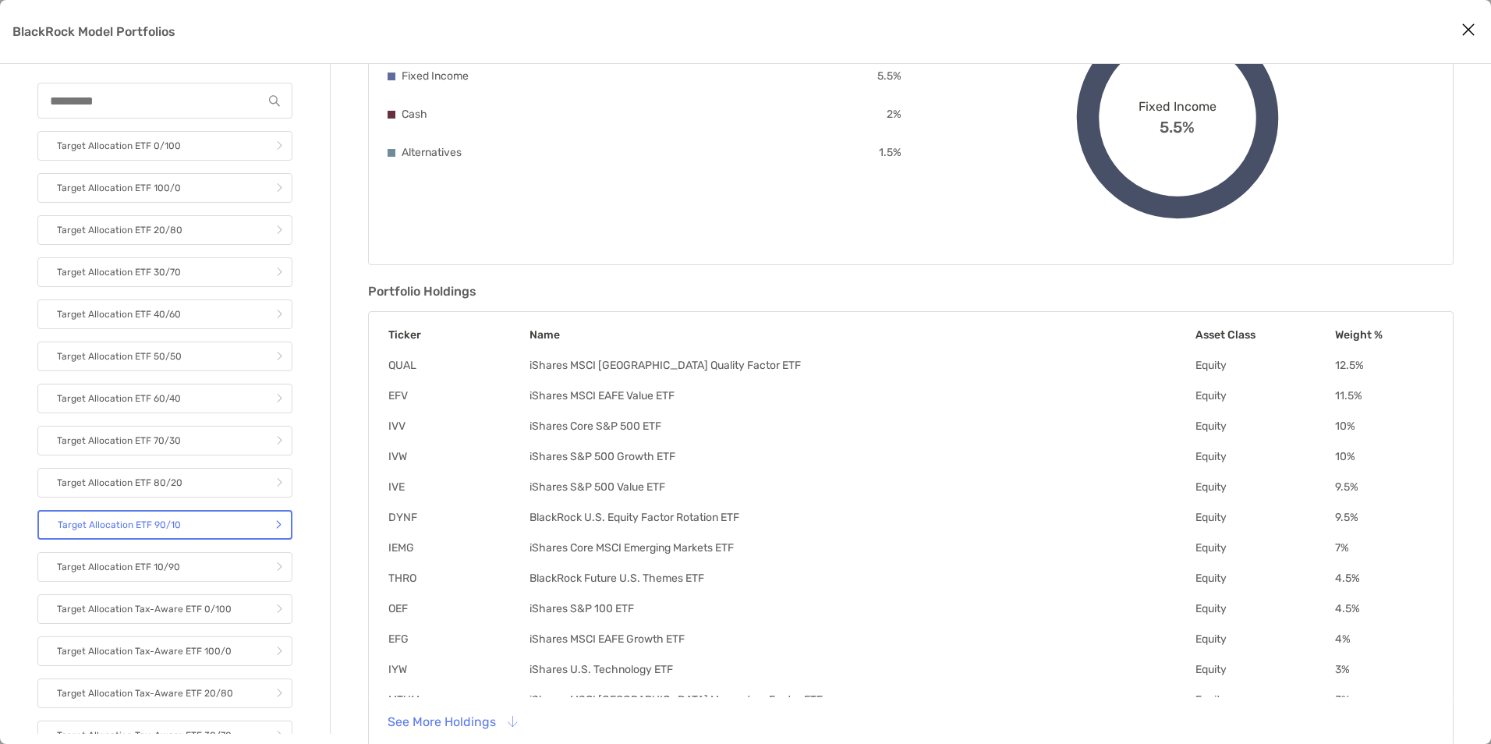
scroll to position [236, 0]
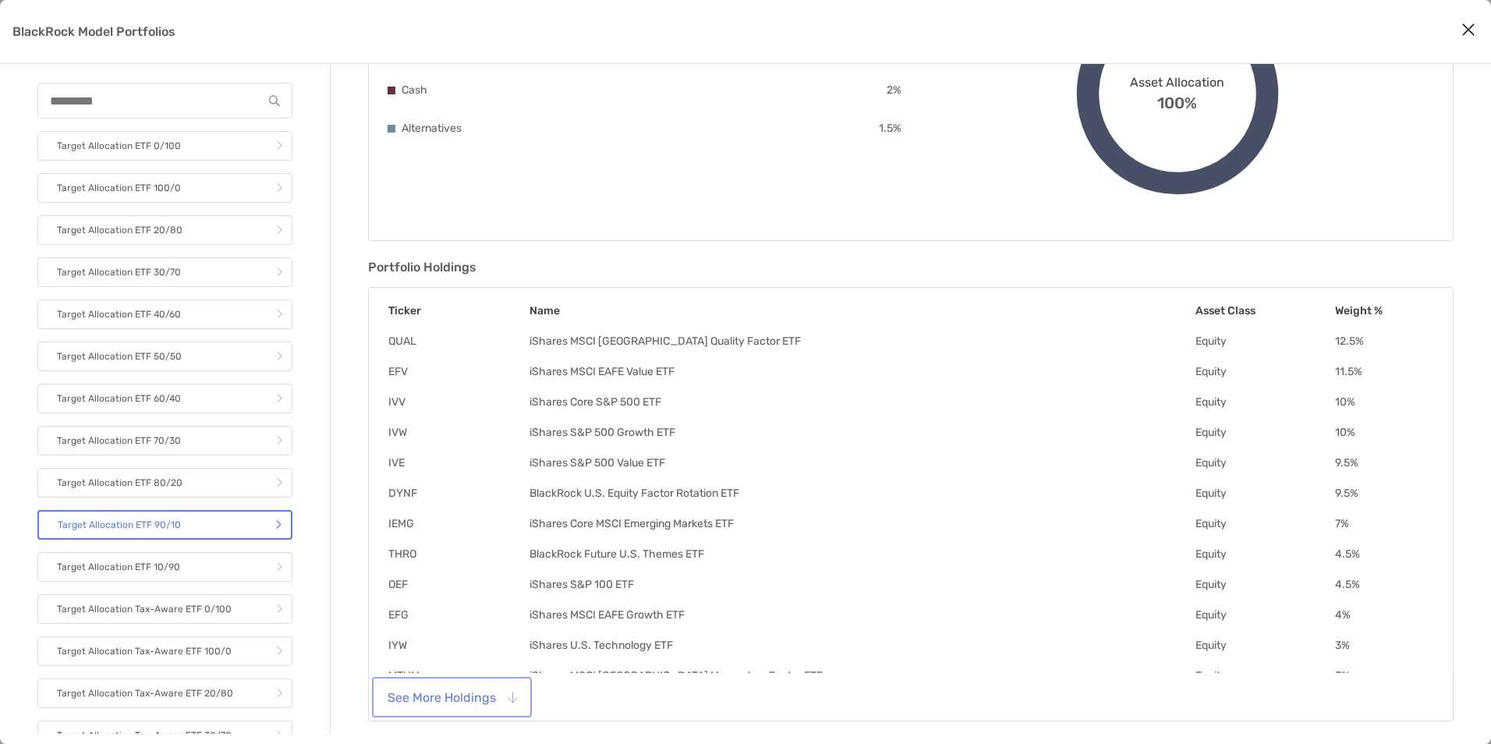
click at [450, 706] on button "See More Holdings" at bounding box center [452, 697] width 154 height 34
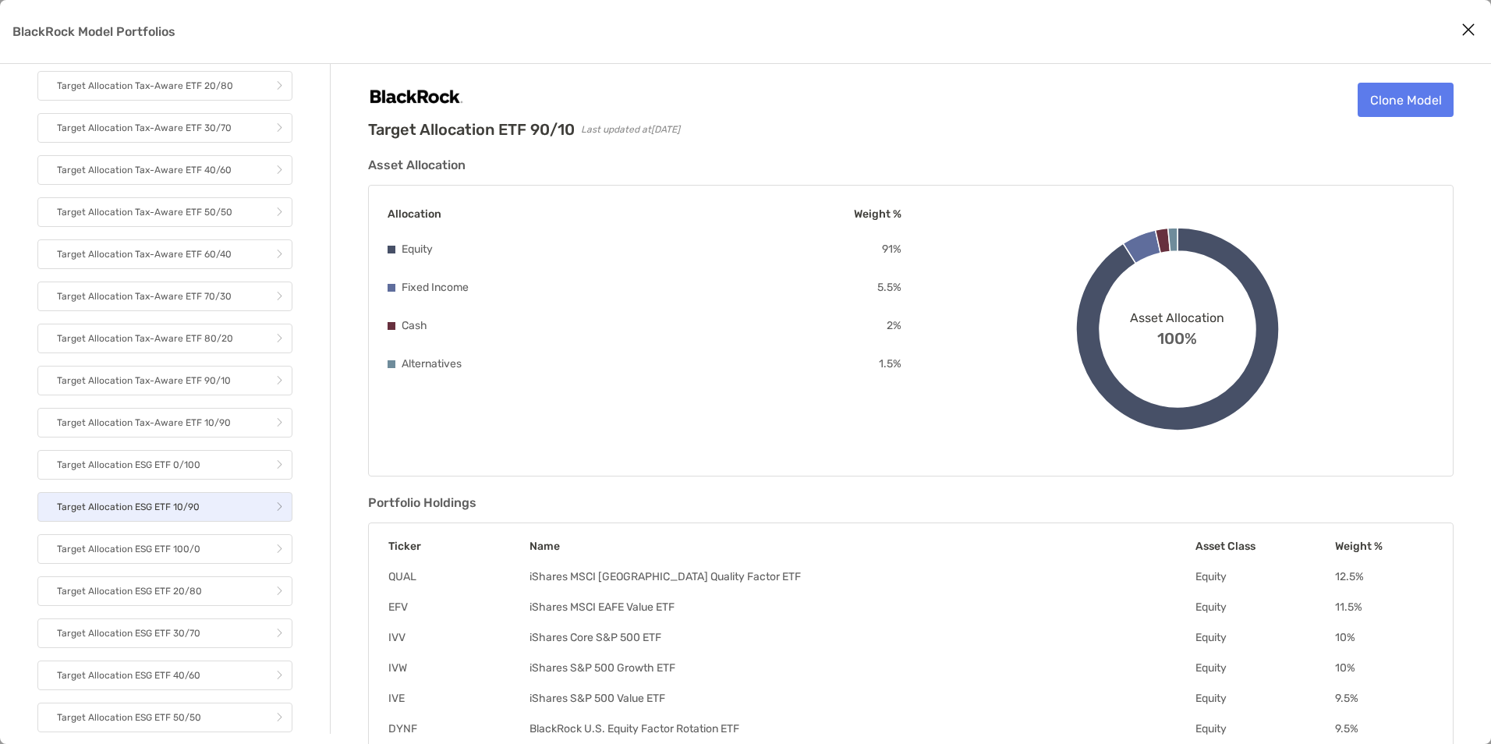
scroll to position [140, 0]
